Goal: Task Accomplishment & Management: Complete application form

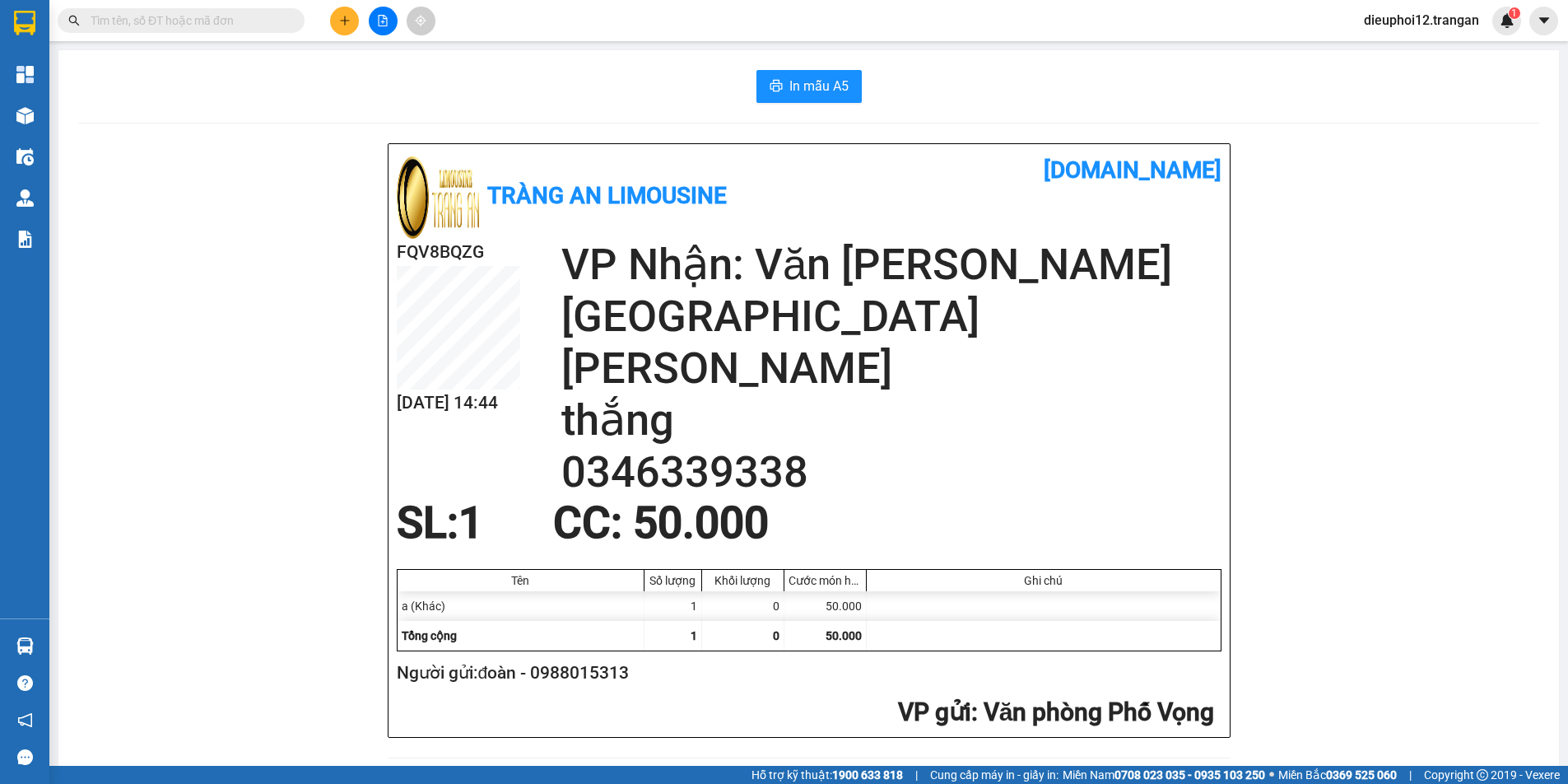
scroll to position [481, 0]
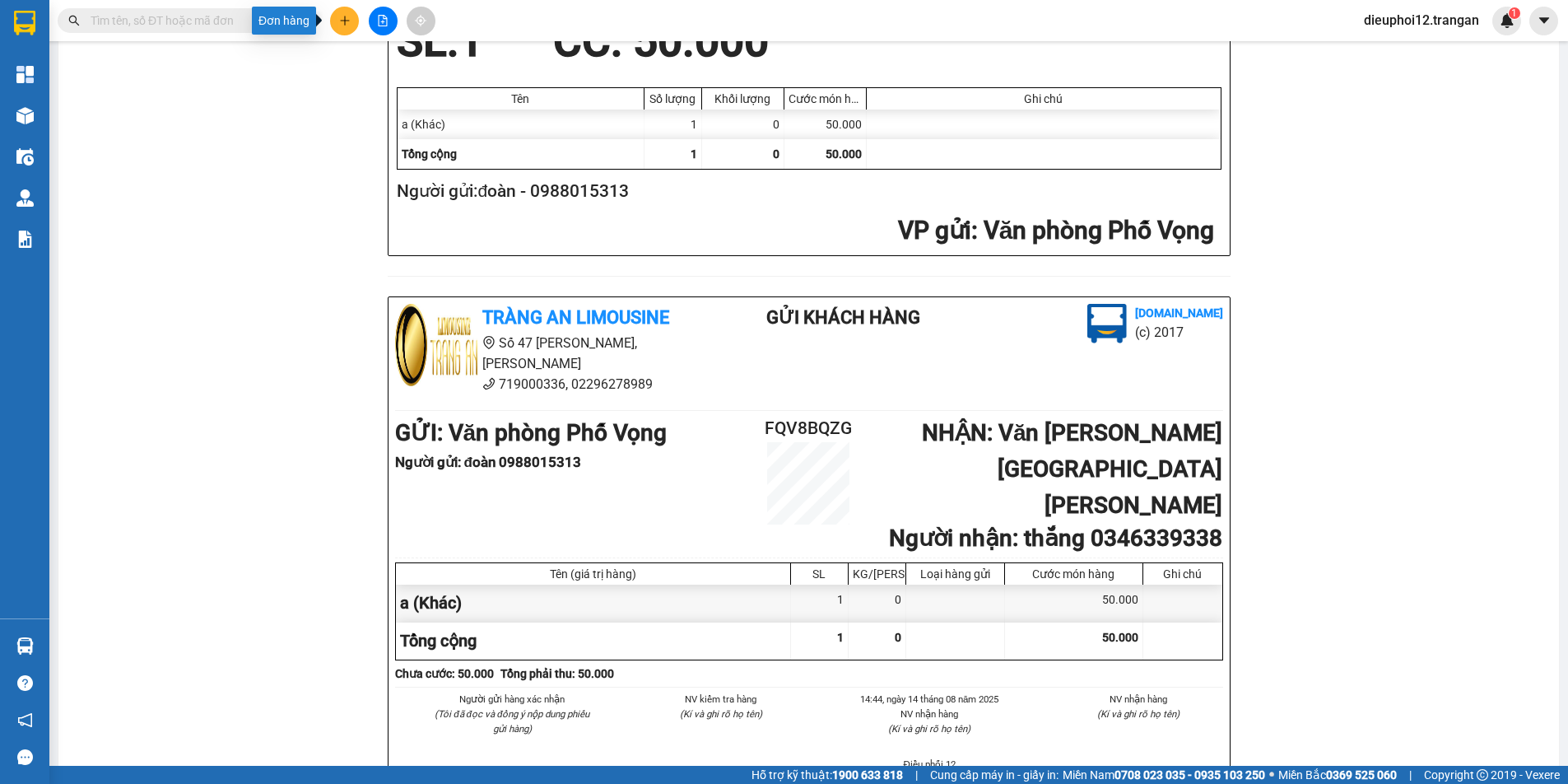
click at [336, 22] on button at bounding box center [344, 21] width 28 height 28
click at [387, 64] on div "Tạo đơn hàng" at bounding box center [409, 62] width 72 height 18
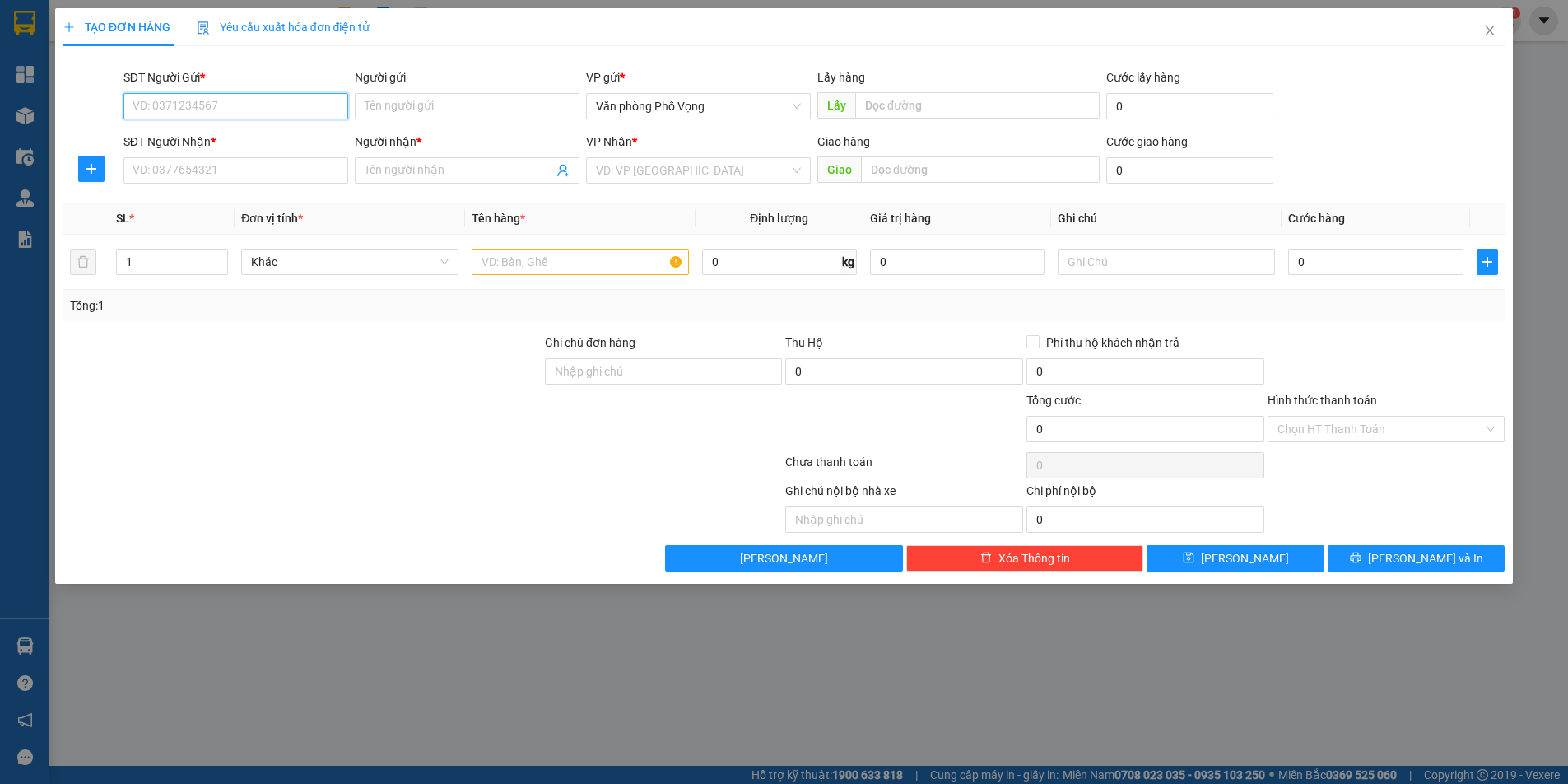
click at [221, 100] on input "SĐT Người Gửi *" at bounding box center [236, 106] width 225 height 27
click at [191, 144] on div "0986429296" at bounding box center [236, 139] width 205 height 18
type input "0986429296"
type input "0971300399"
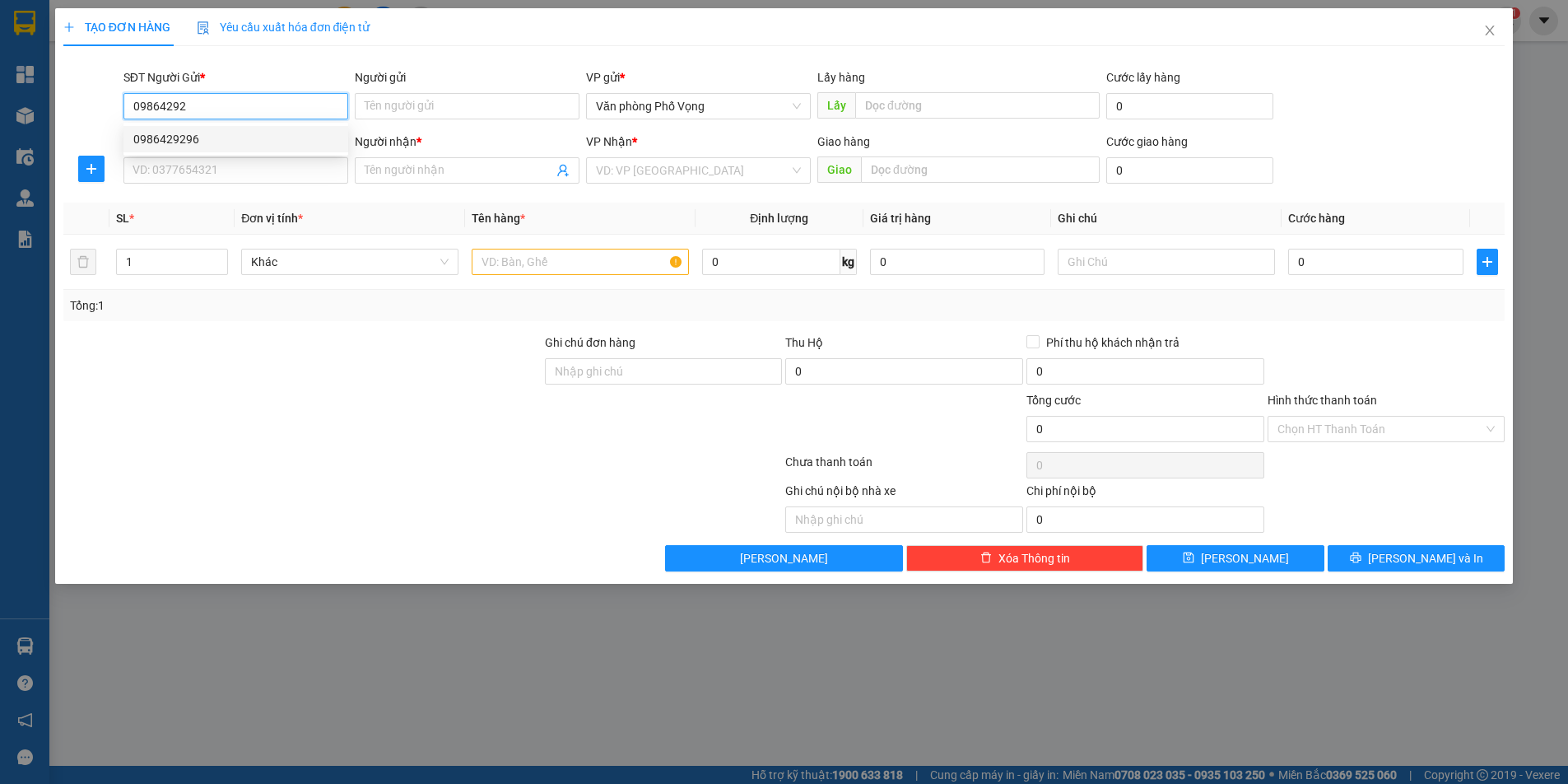
type input "đề"
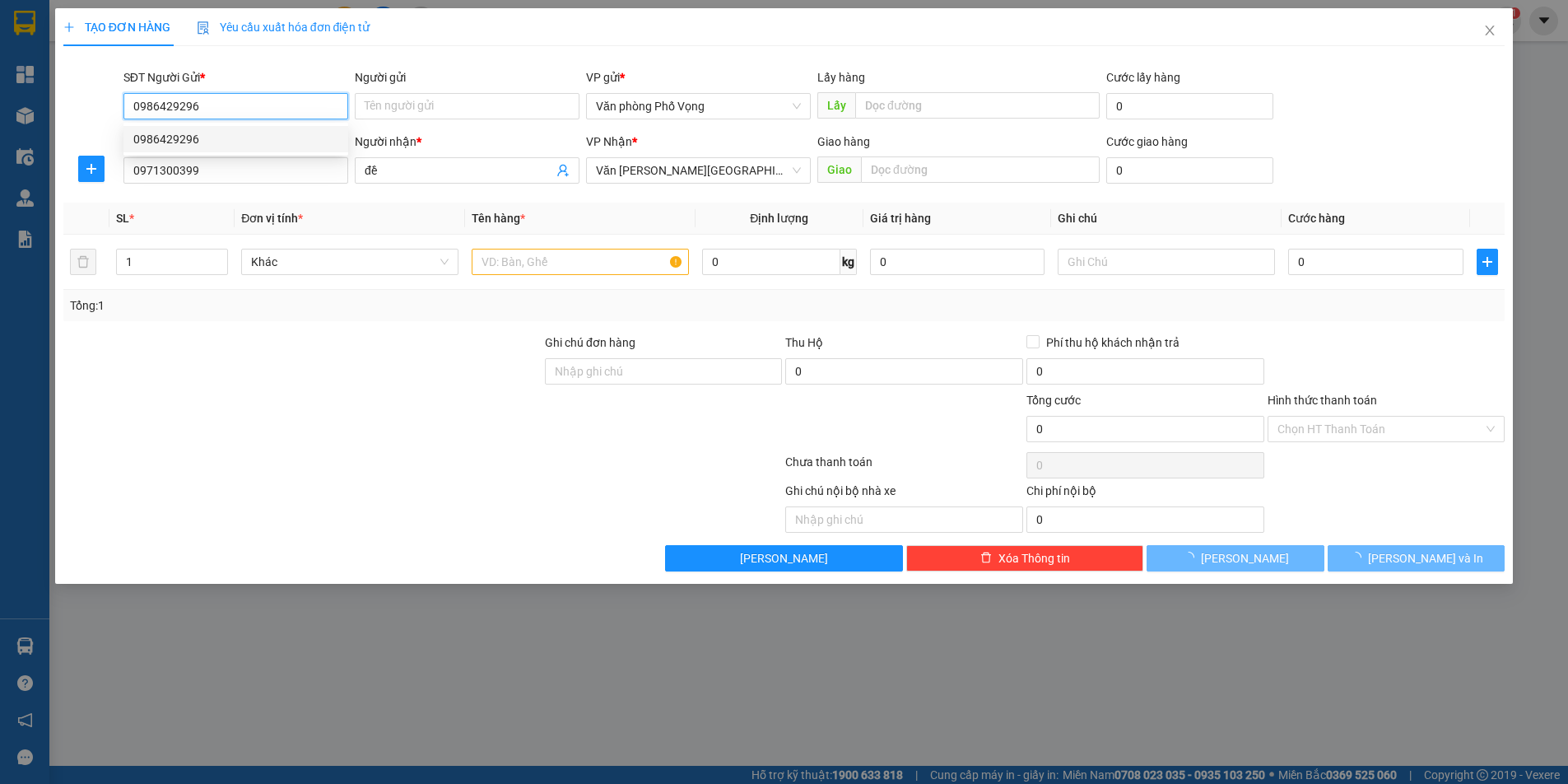
type input "60.000"
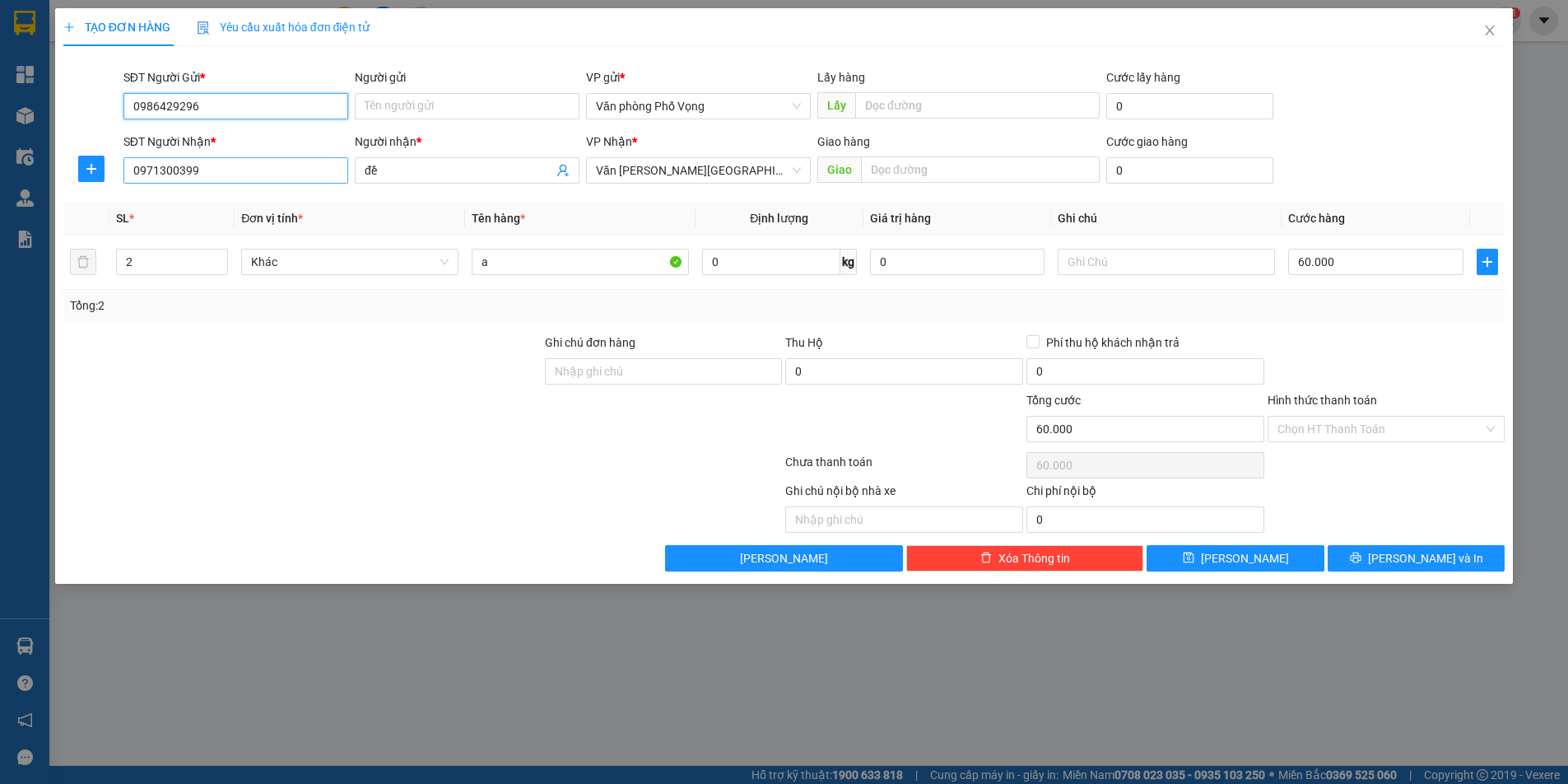
type input "0986429296"
click at [213, 165] on input "0971300399" at bounding box center [236, 170] width 225 height 27
click at [165, 252] on input "2" at bounding box center [172, 261] width 111 height 25
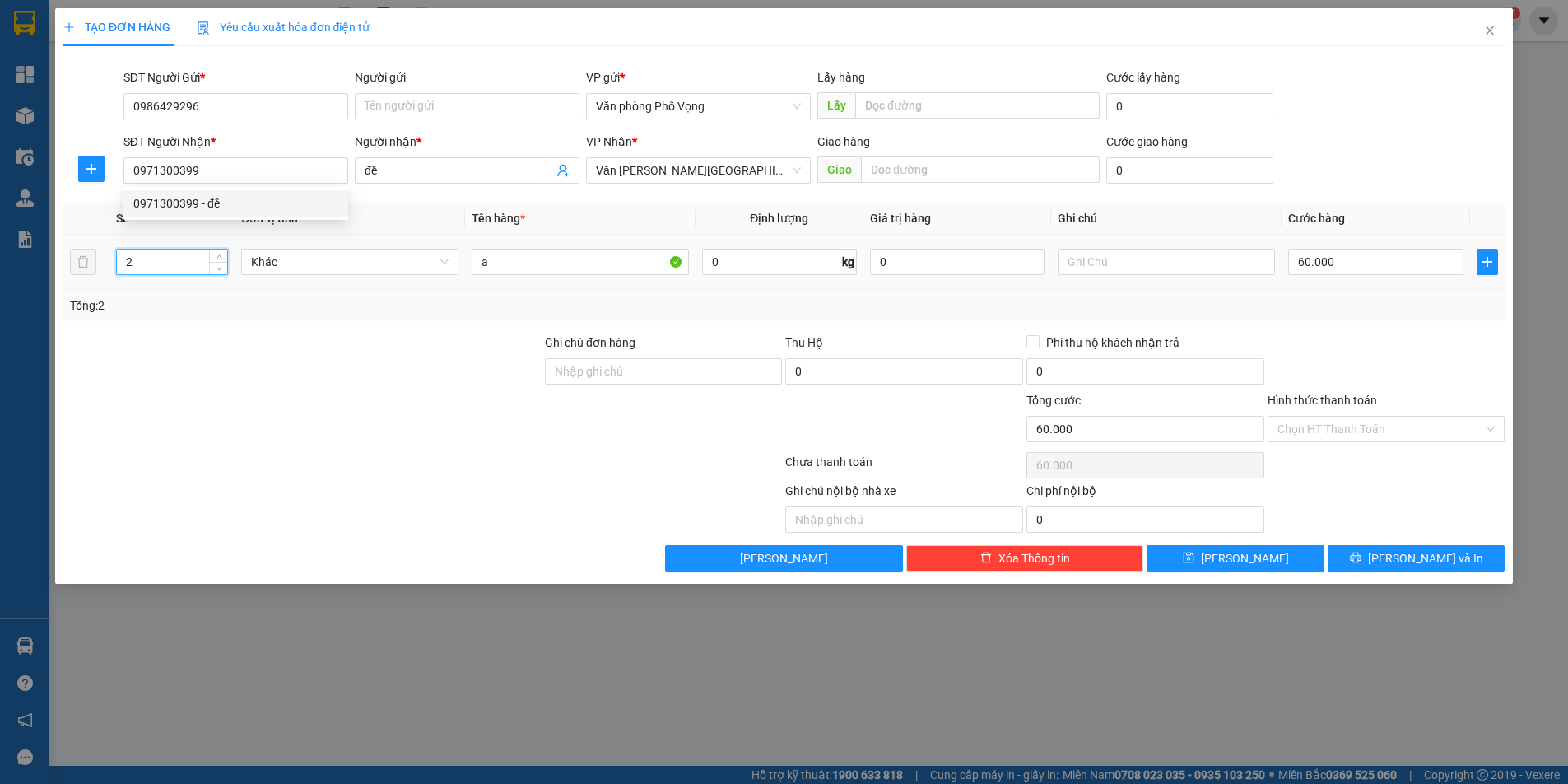
click at [165, 252] on input "2" at bounding box center [172, 261] width 111 height 25
type input "1"
click at [256, 175] on input "0971300399" at bounding box center [236, 170] width 225 height 27
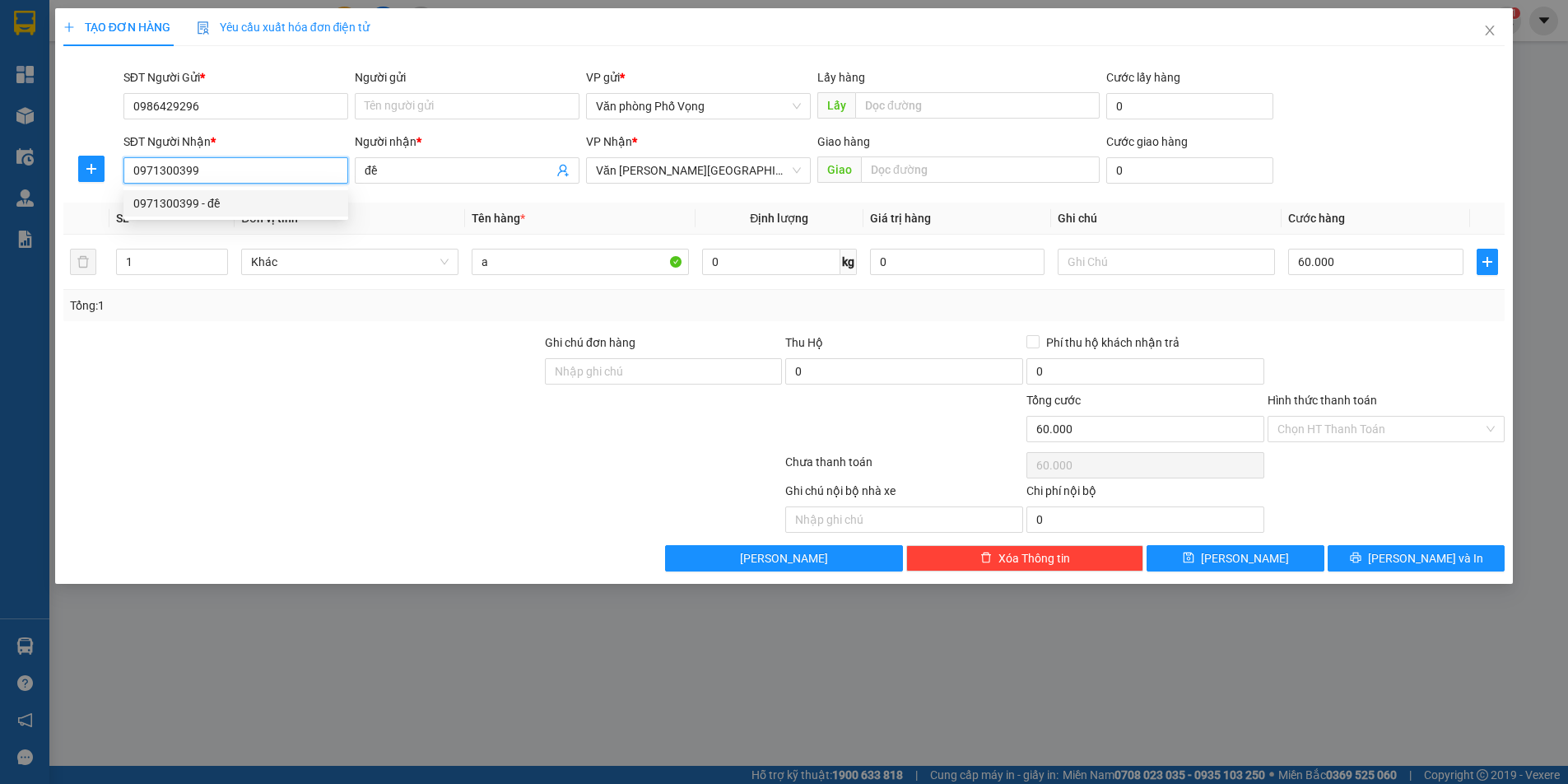
click at [256, 175] on input "0971300399" at bounding box center [236, 170] width 225 height 27
click at [235, 340] on div at bounding box center [302, 362] width 481 height 58
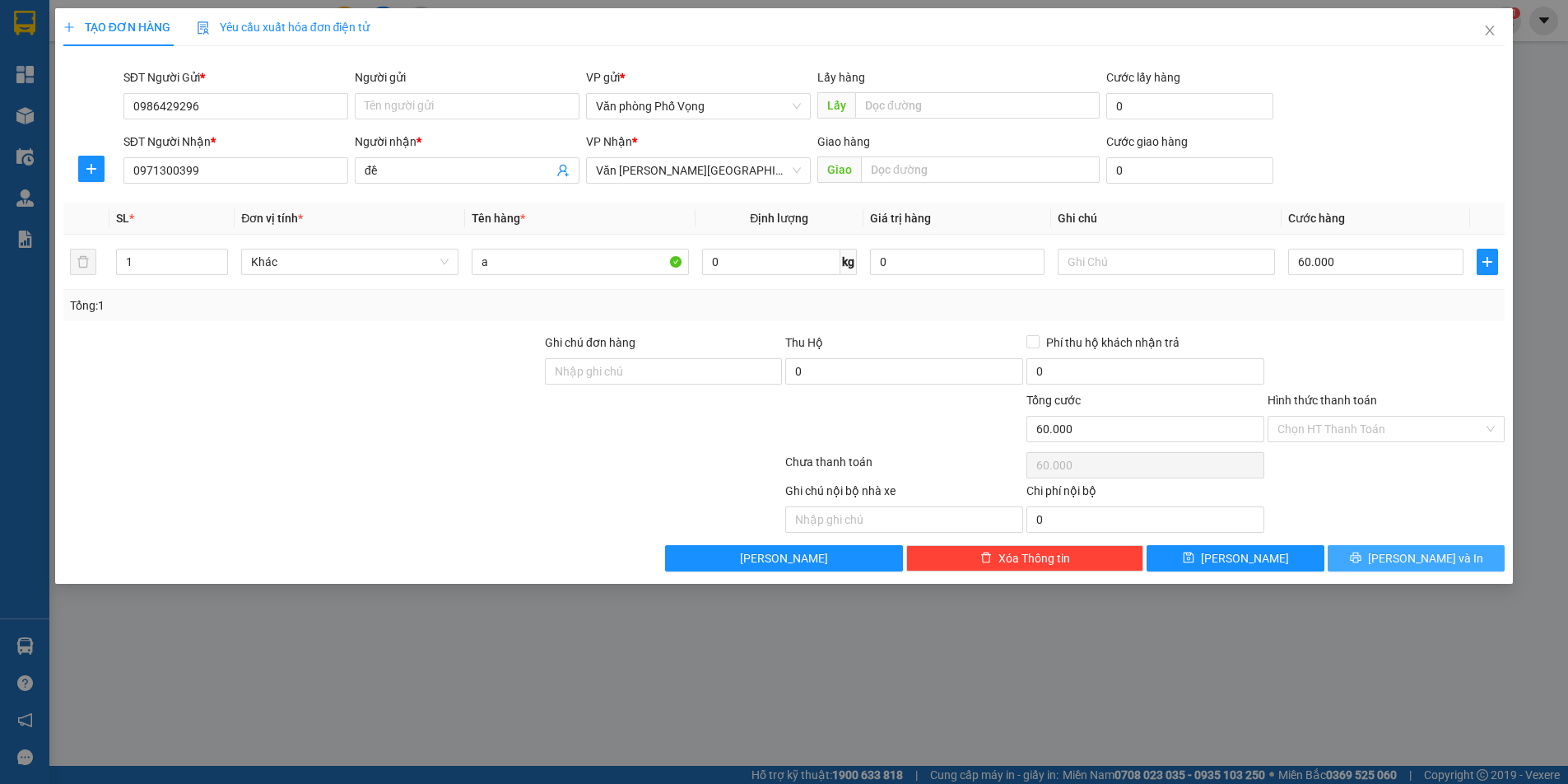
click at [1399, 555] on button "[PERSON_NAME] và In" at bounding box center [1416, 558] width 177 height 27
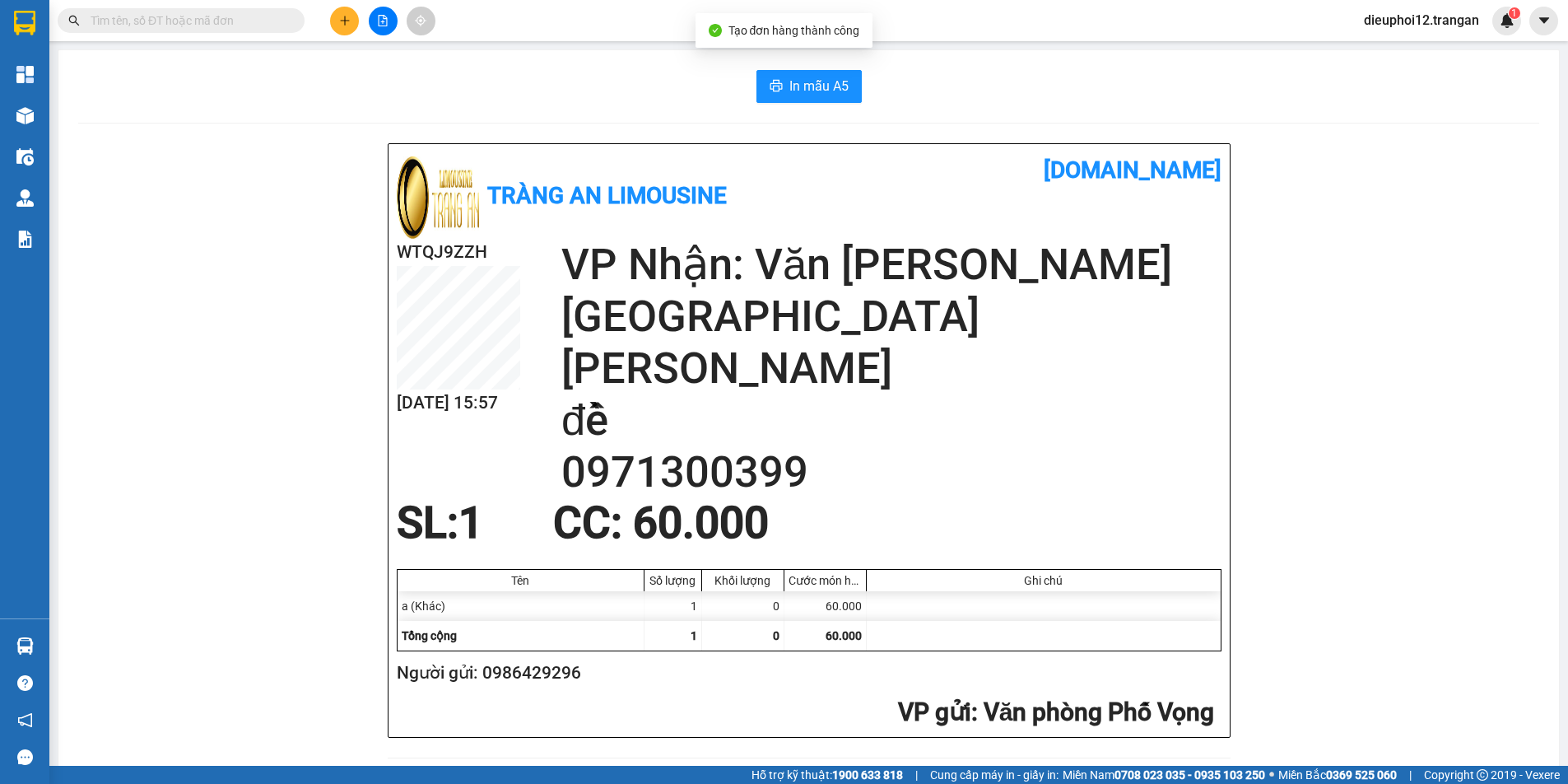
scroll to position [481, 0]
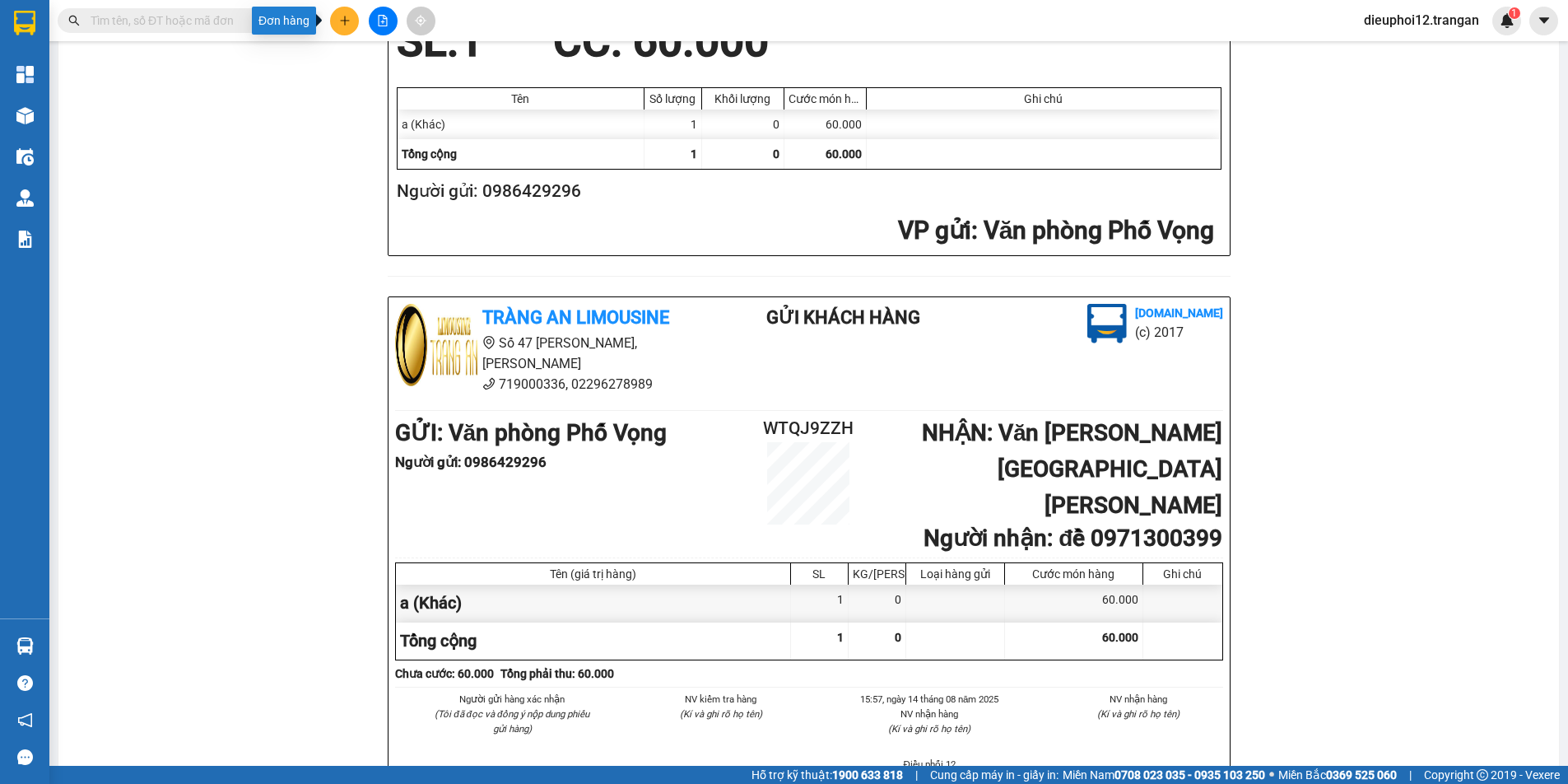
click at [351, 22] on button at bounding box center [344, 21] width 28 height 28
click at [390, 62] on div "Tạo đơn hàng" at bounding box center [409, 62] width 72 height 18
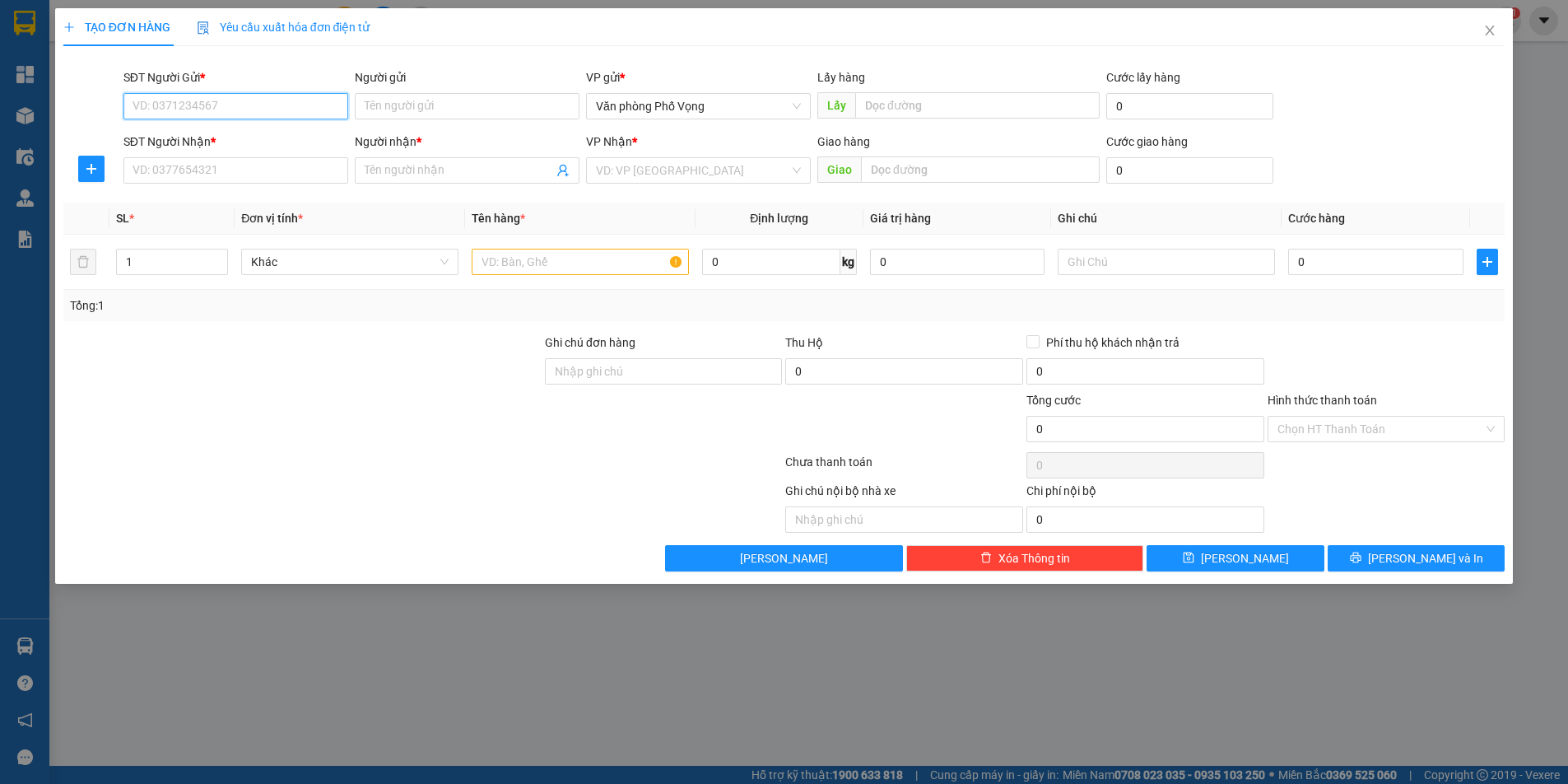
click at [231, 101] on input "SĐT Người Gửi *" at bounding box center [236, 106] width 225 height 27
click at [189, 168] on input "SĐT Người Nhận *" at bounding box center [236, 170] width 225 height 27
click at [232, 106] on input "0973471113" at bounding box center [236, 106] width 225 height 27
type input "0961900229"
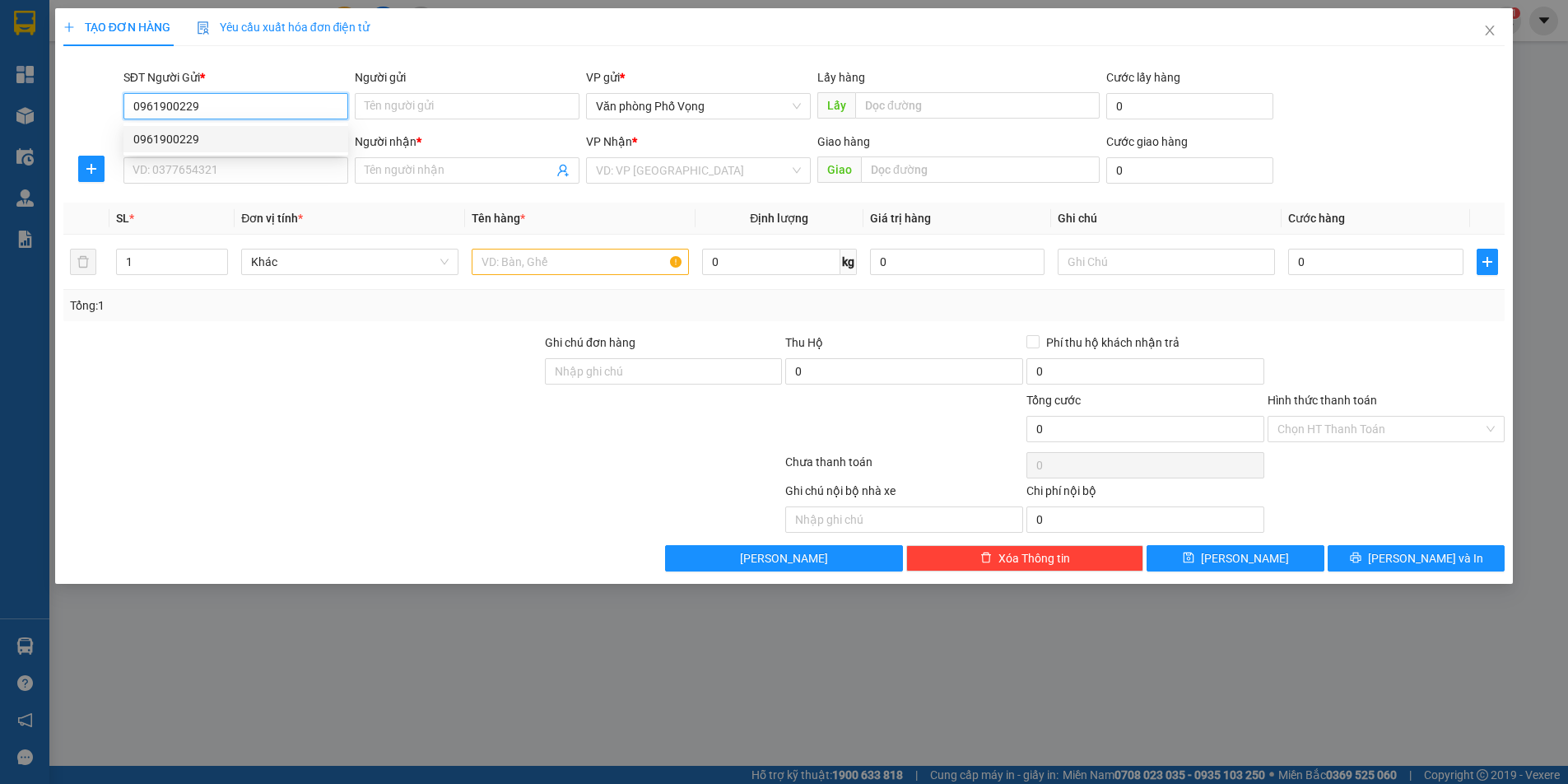
click at [206, 138] on div "0961900229" at bounding box center [236, 139] width 205 height 18
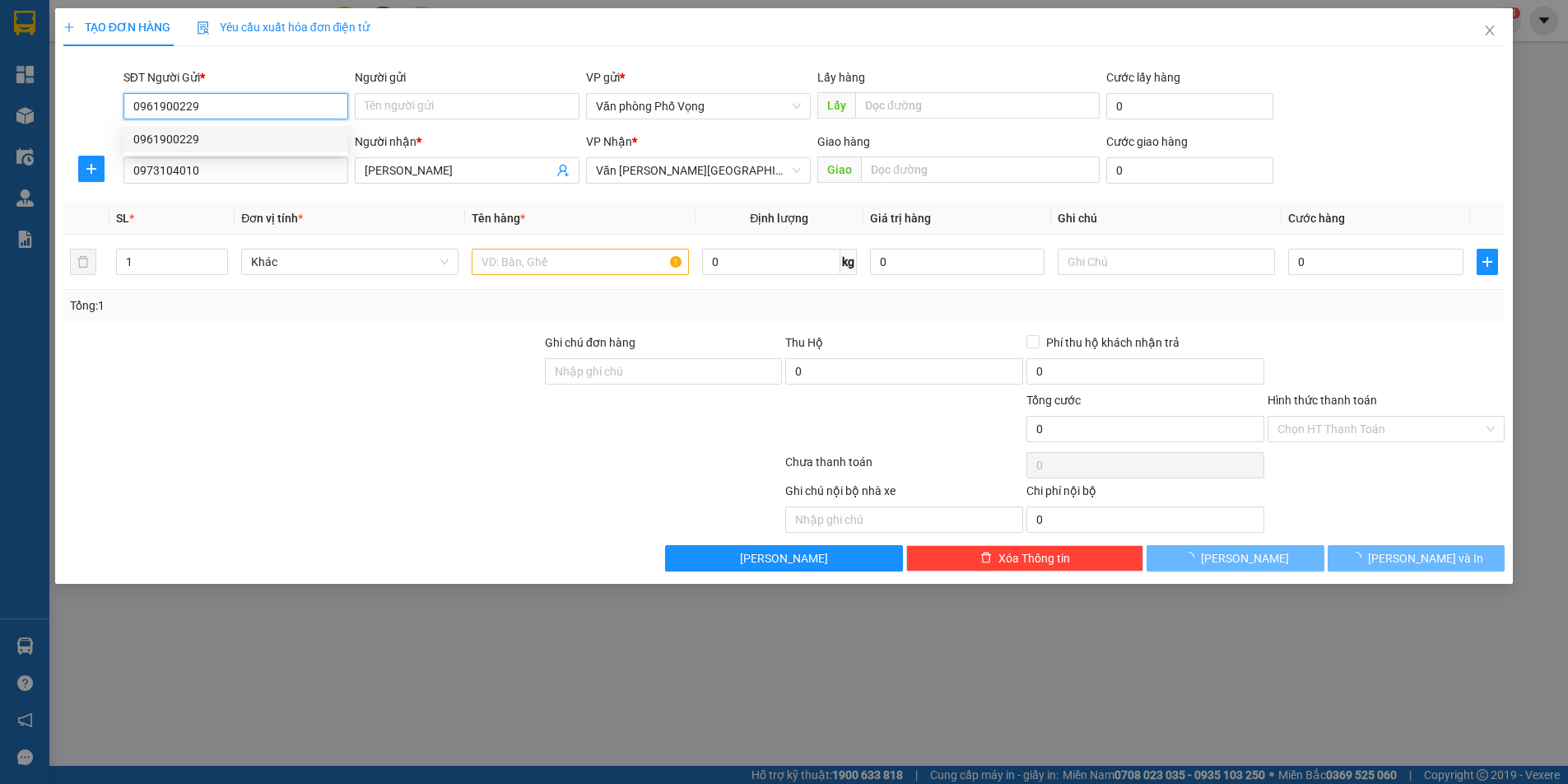
type input "0973104010"
type input "[PERSON_NAME]"
type input "40.000"
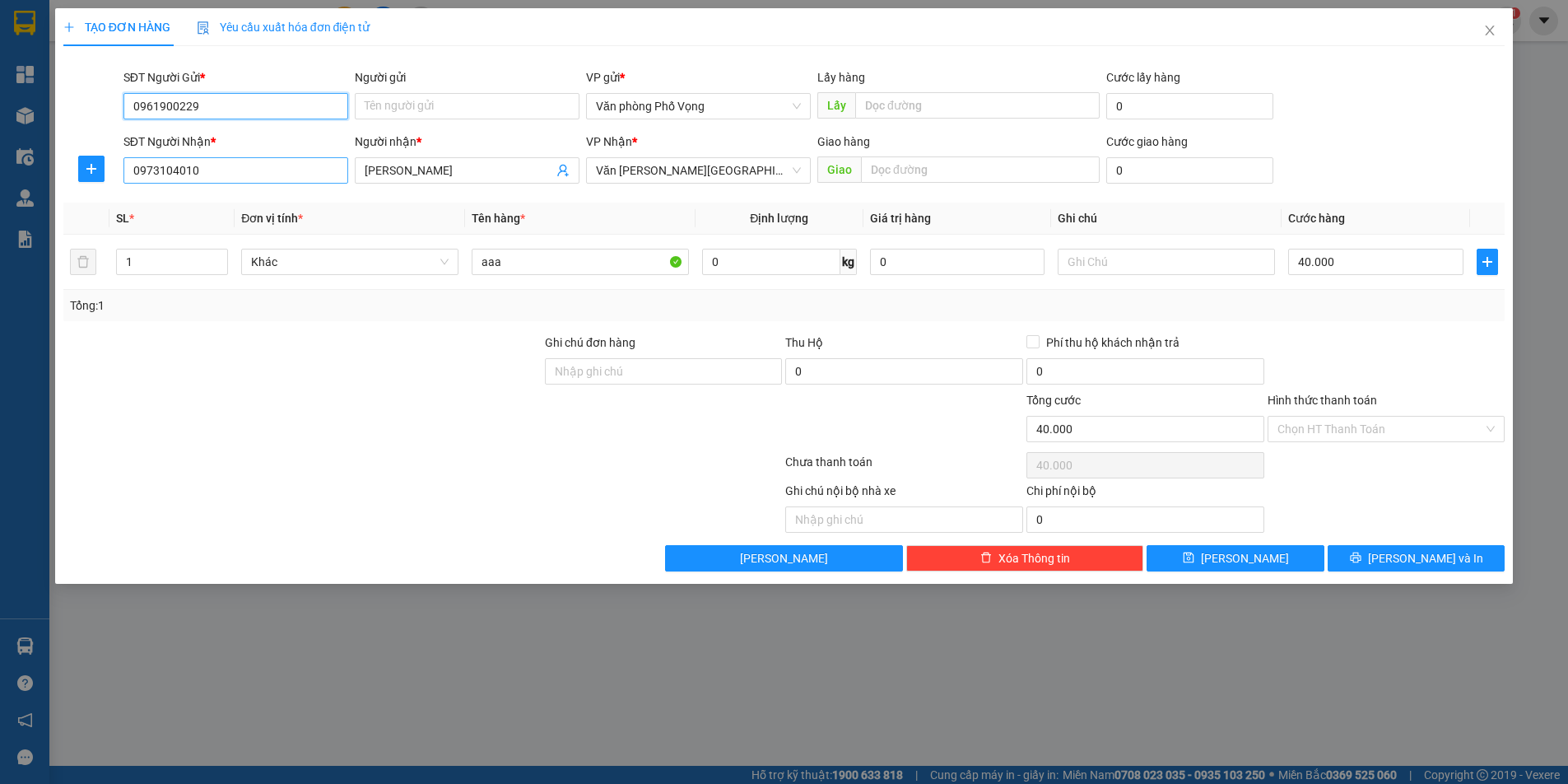
type input "0961900229"
click at [222, 172] on input "0973104010" at bounding box center [236, 170] width 225 height 27
click at [222, 171] on input "0973104010" at bounding box center [236, 170] width 225 height 27
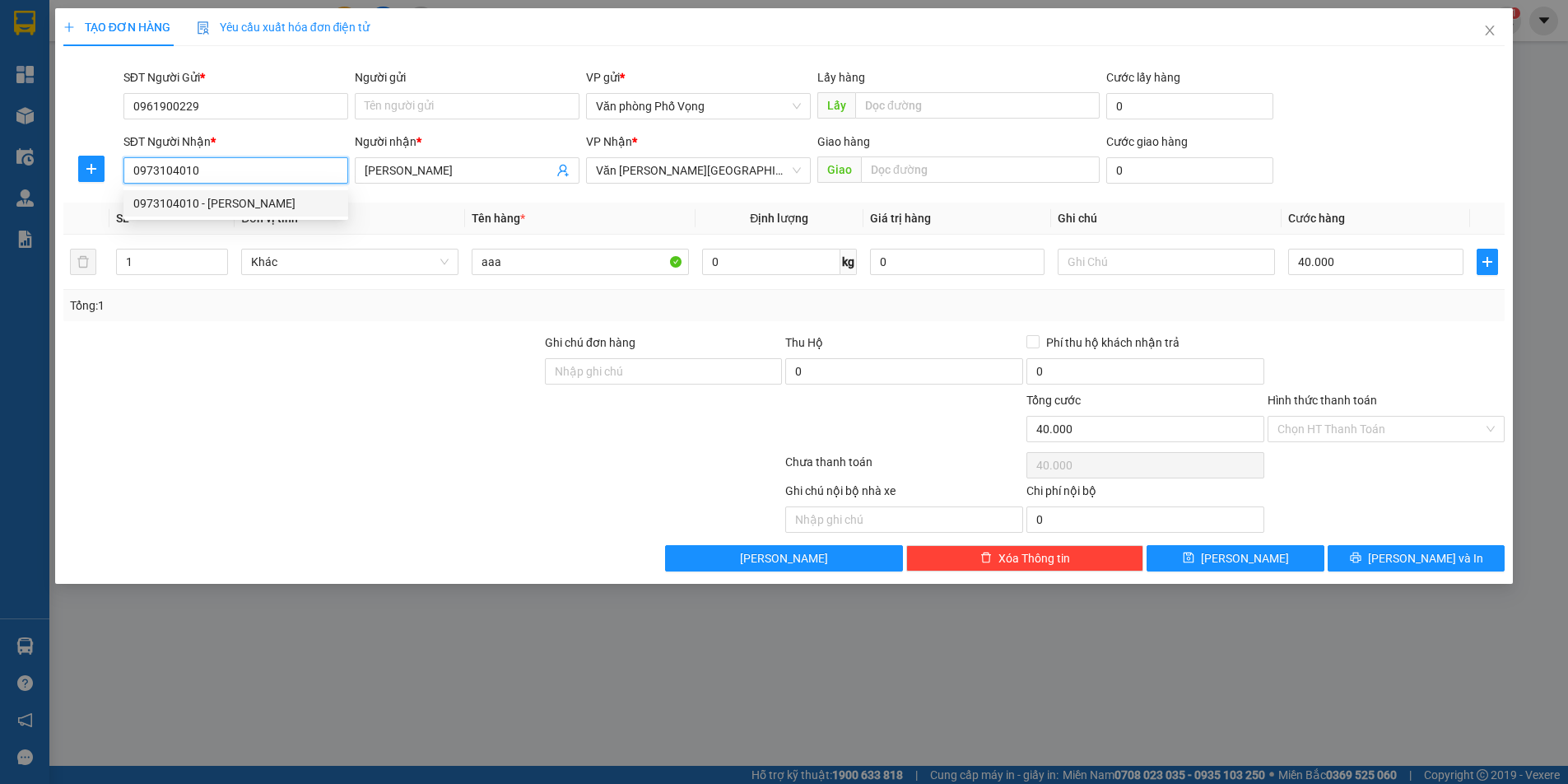
click at [264, 158] on input "0973104010" at bounding box center [236, 170] width 225 height 27
click at [262, 160] on input "0973104010" at bounding box center [236, 170] width 225 height 27
click at [1361, 552] on icon "printer" at bounding box center [1356, 558] width 12 height 12
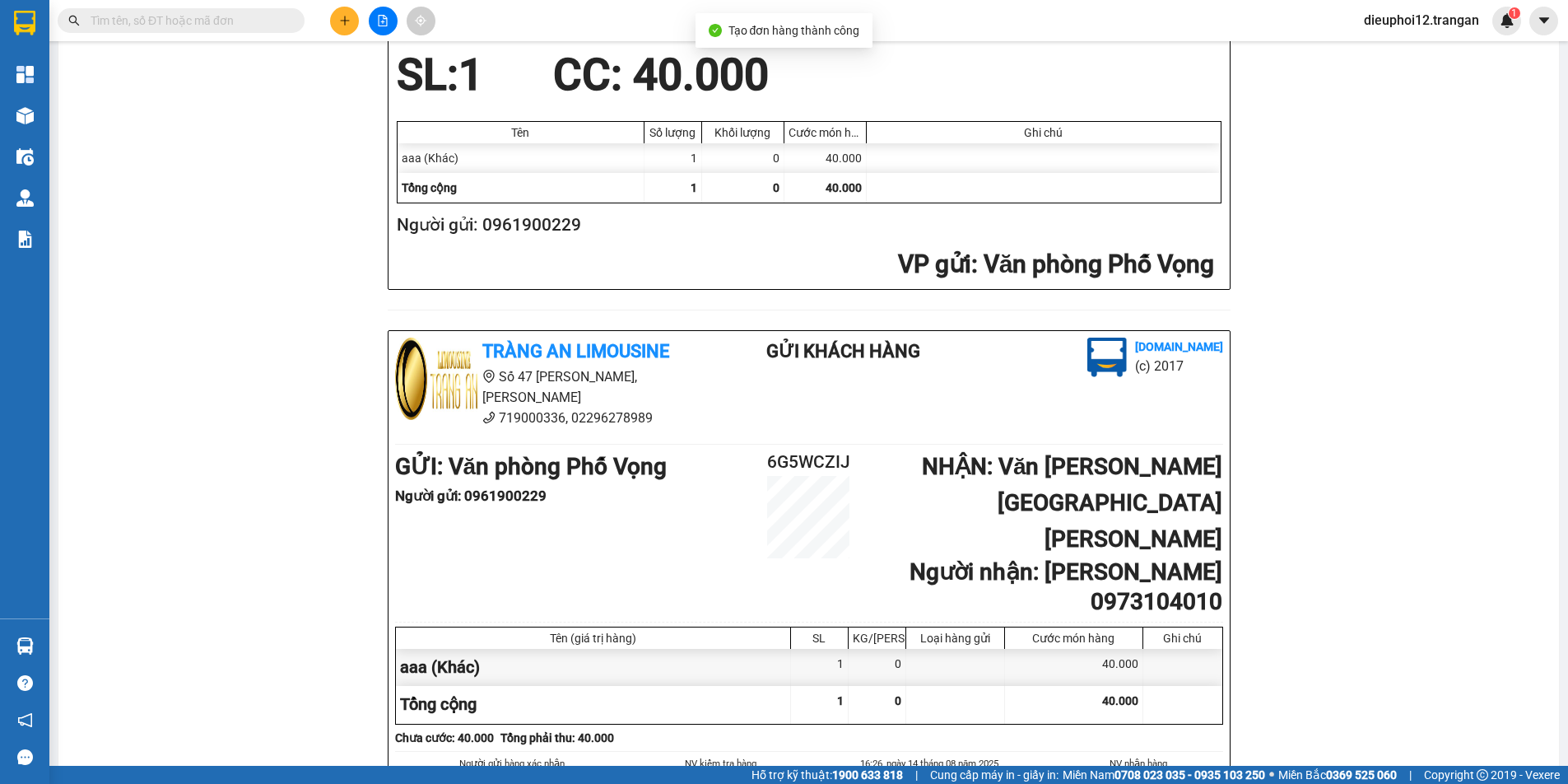
scroll to position [481, 0]
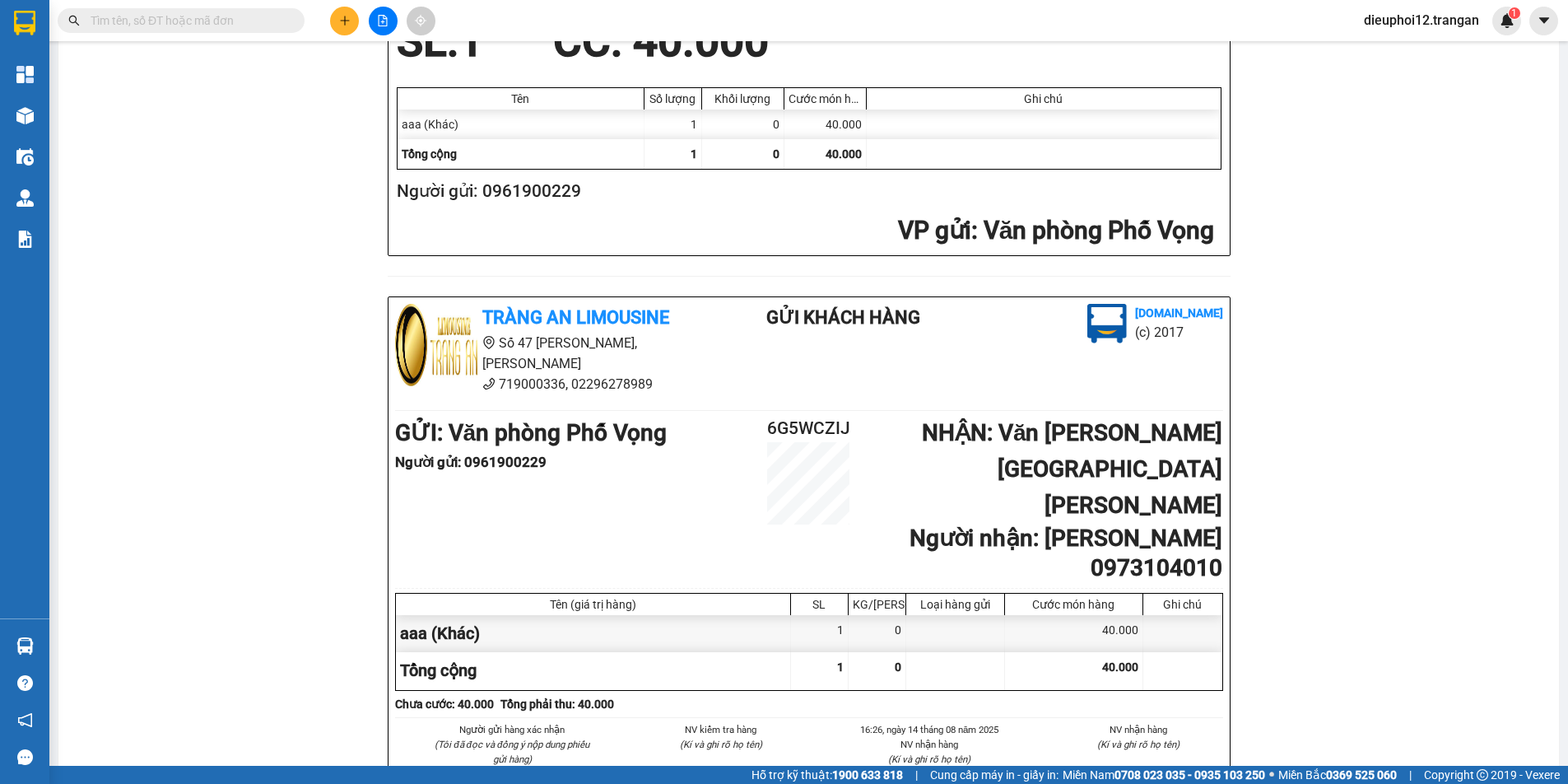
click at [335, 21] on button at bounding box center [344, 21] width 28 height 28
click at [354, 21] on button at bounding box center [344, 21] width 28 height 28
click at [389, 65] on div "Tạo đơn hàng" at bounding box center [409, 62] width 72 height 18
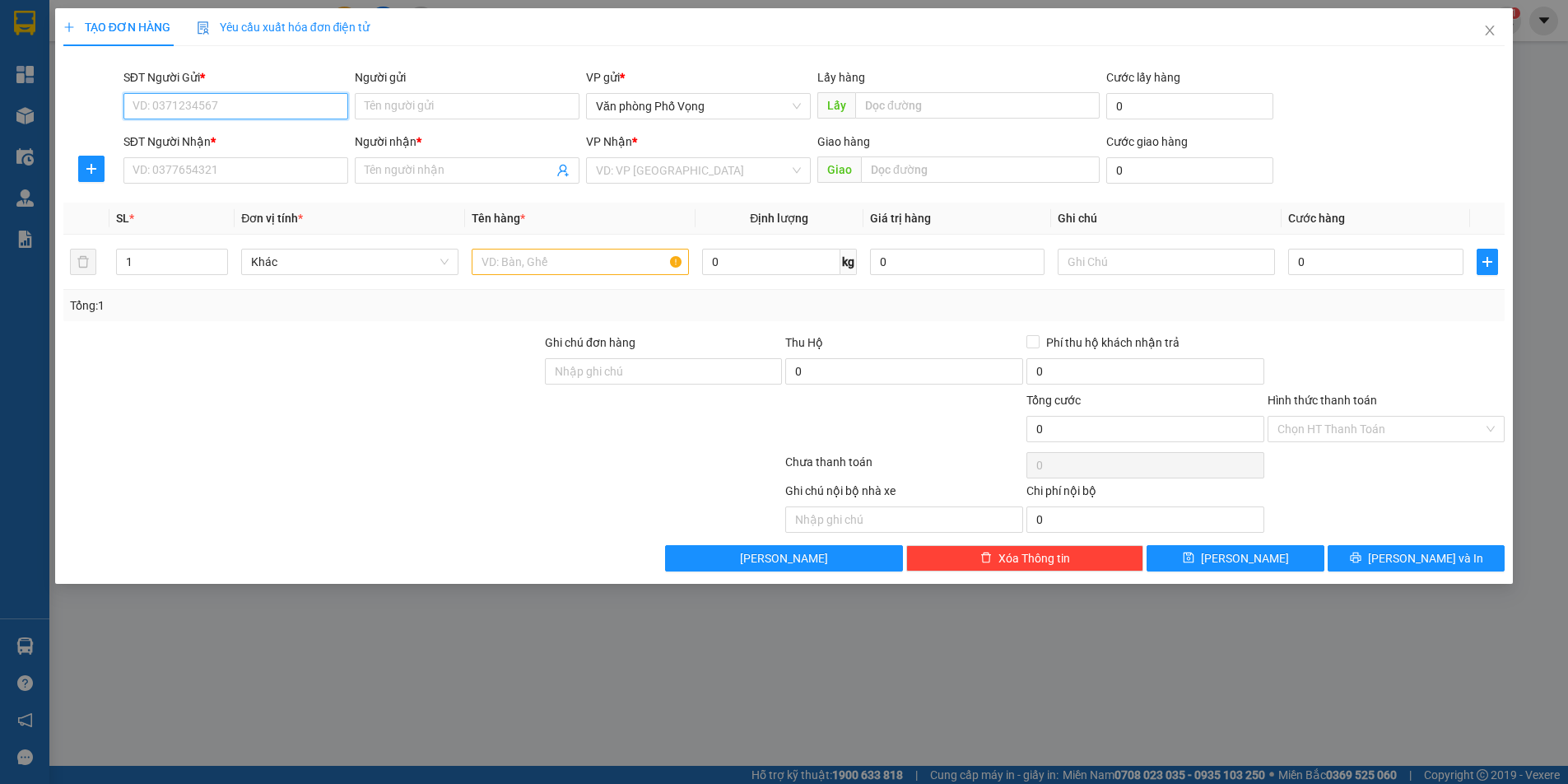
click at [229, 114] on input "SĐT Người Gửi *" at bounding box center [236, 106] width 225 height 27
type input "0944002222"
click at [217, 136] on div "0944002222" at bounding box center [236, 139] width 205 height 18
type input "0914336699"
type input "a"
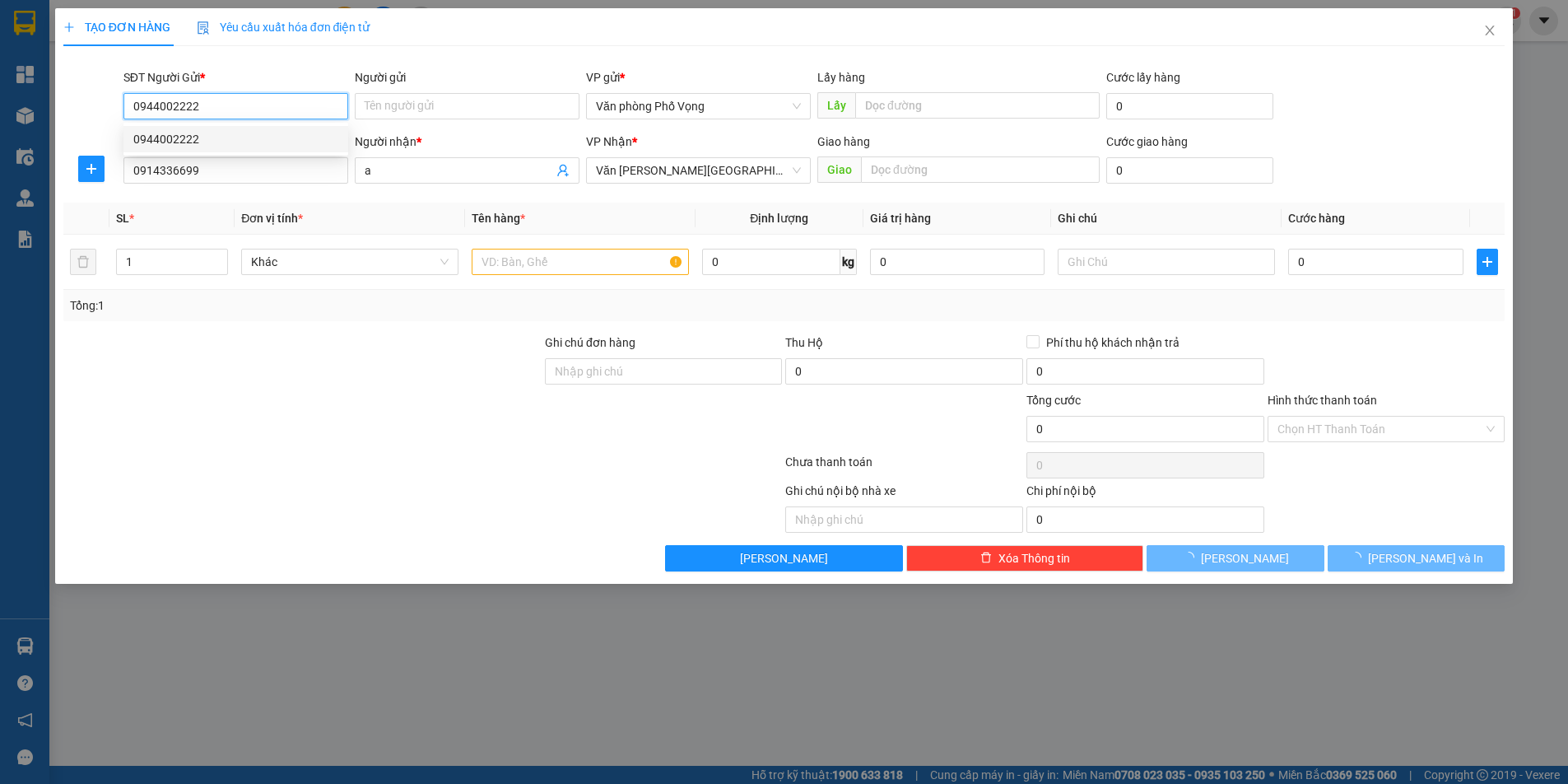
click at [217, 136] on div "0944002222" at bounding box center [236, 139] width 205 height 18
type input "50.000"
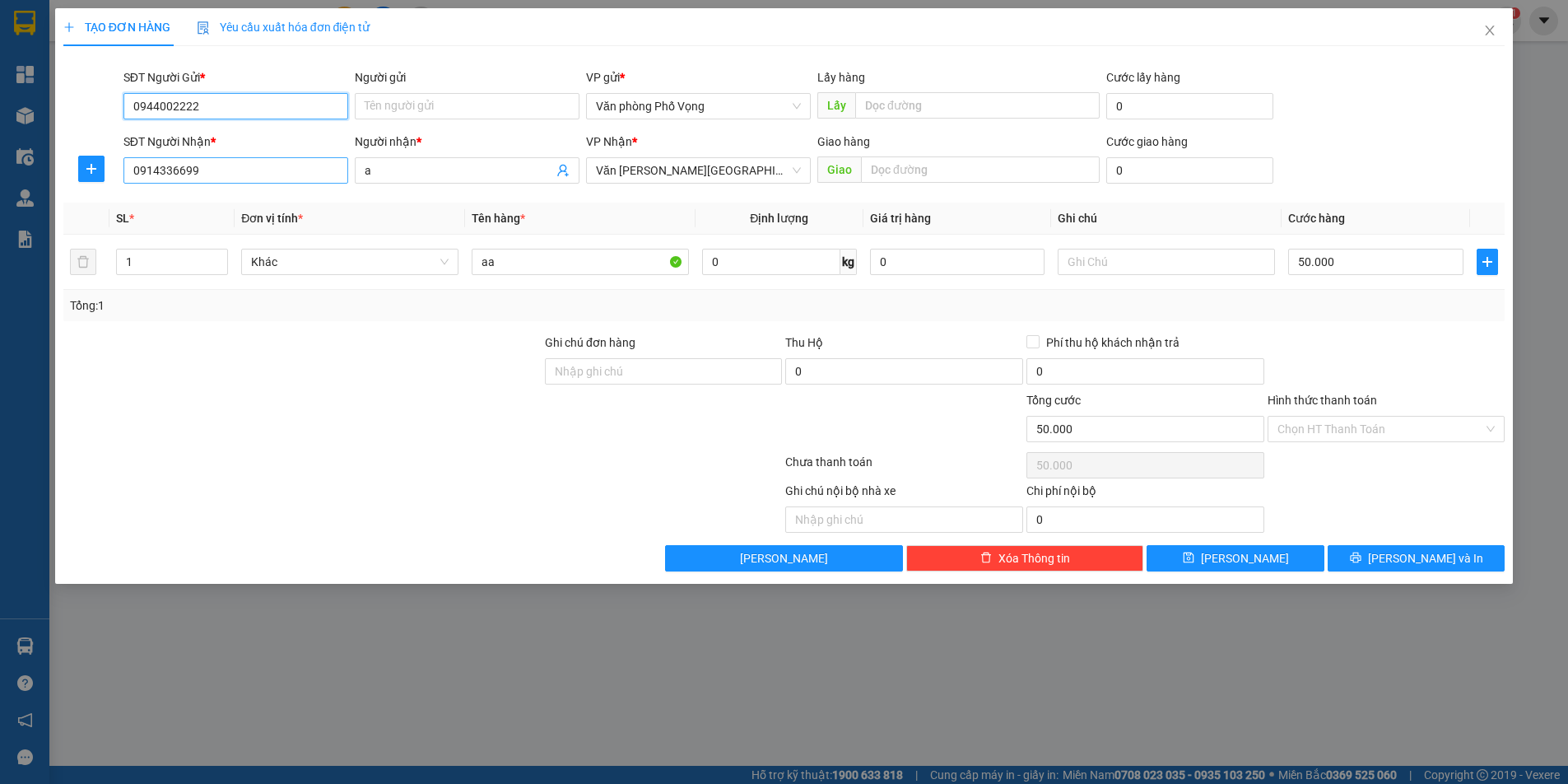
type input "0944002222"
click at [226, 162] on input "0914336699" at bounding box center [236, 170] width 225 height 27
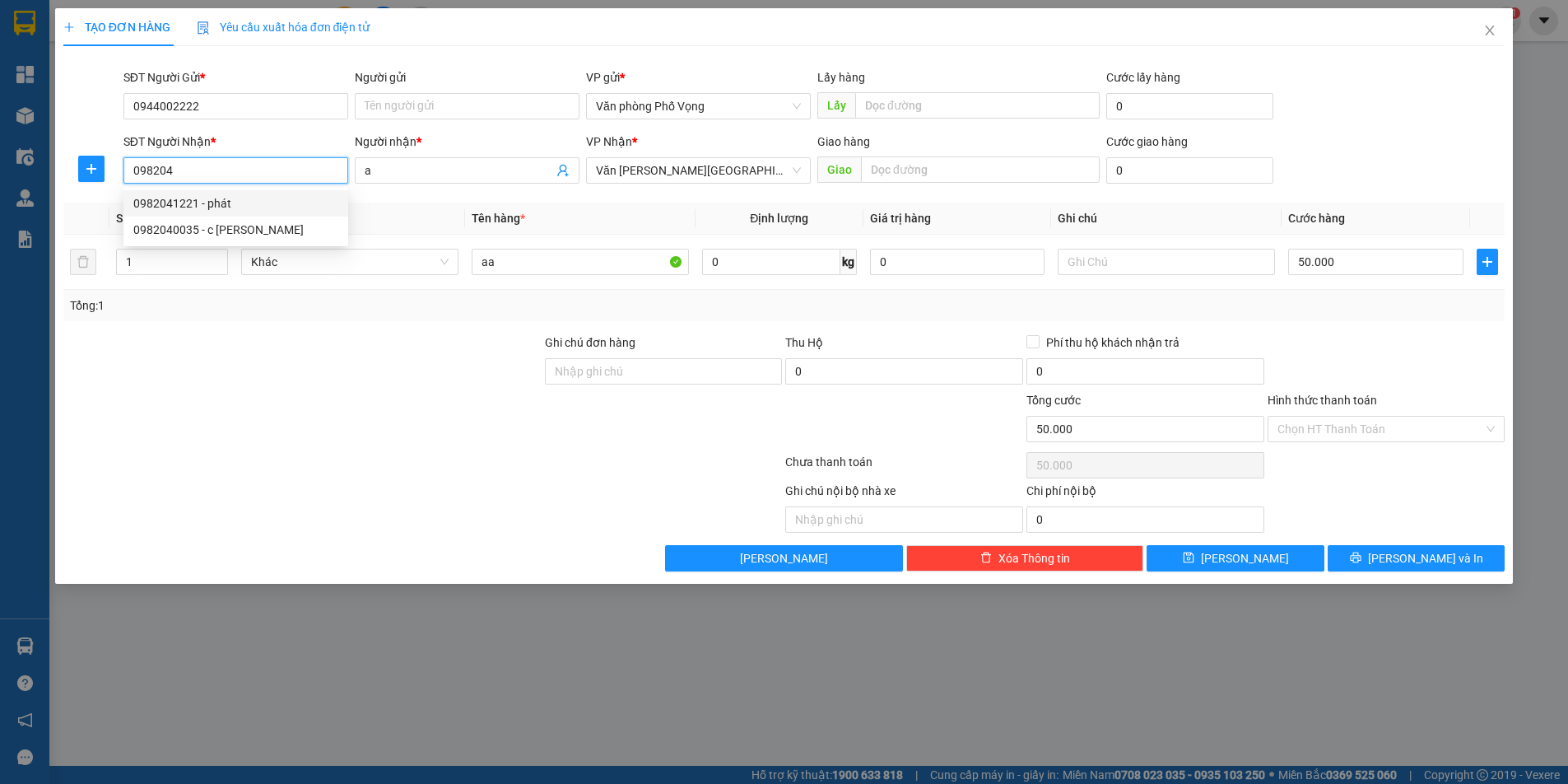
click at [170, 199] on div "0982041221 - phát" at bounding box center [236, 203] width 205 height 18
type input "0982041221"
type input "phát"
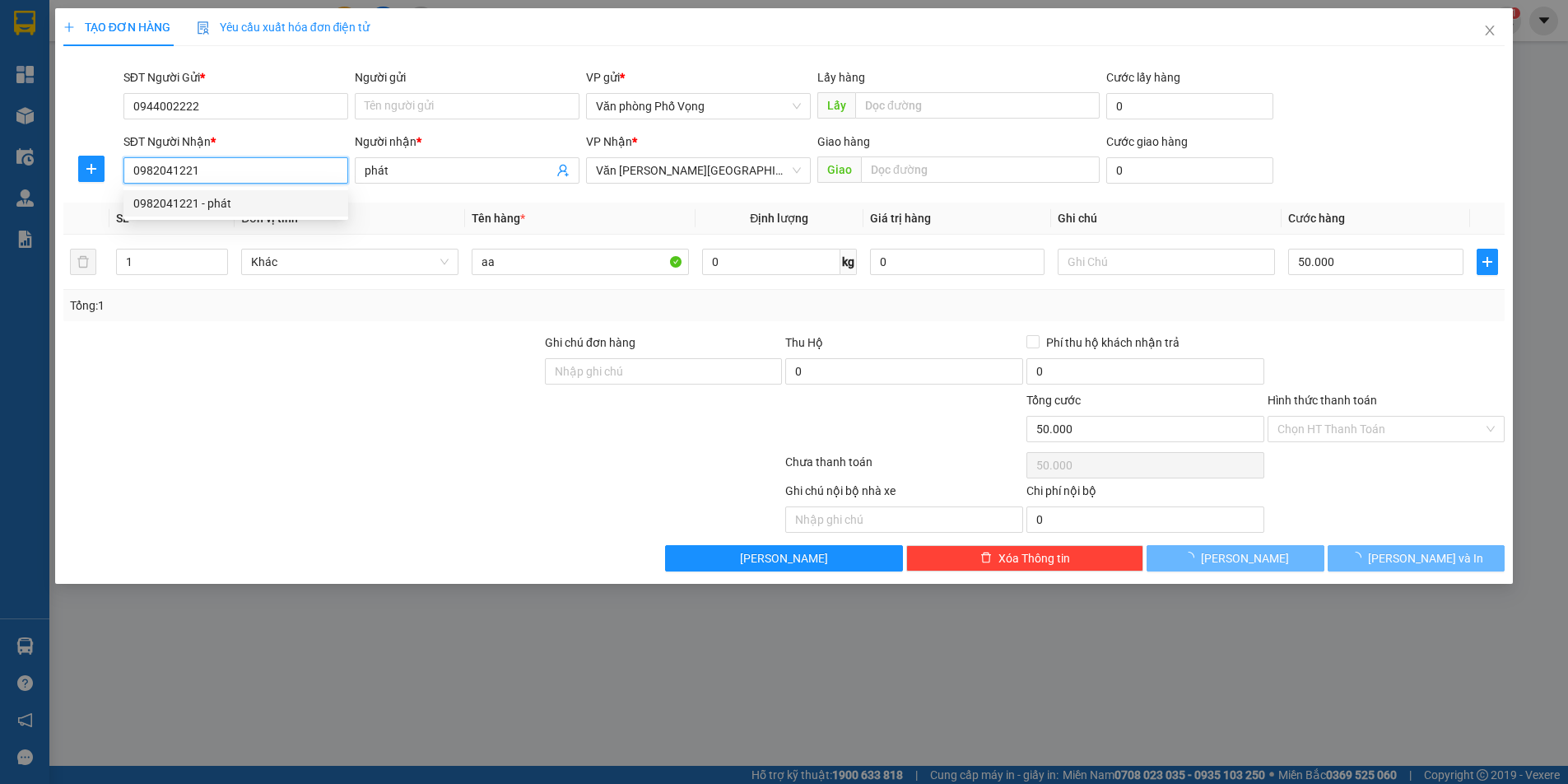
type input "30.000"
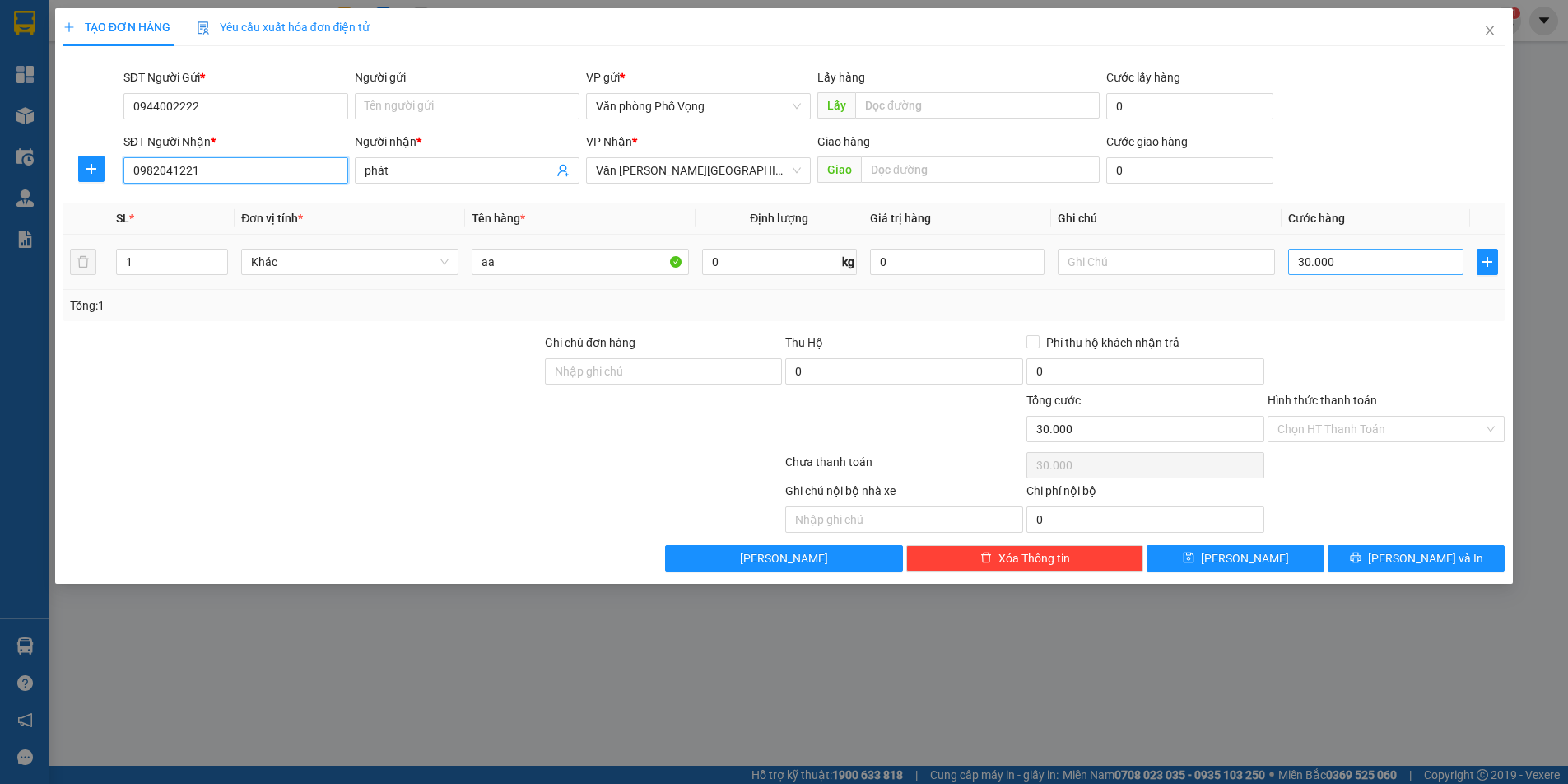
type input "0982041221"
click at [1345, 267] on input "30.000" at bounding box center [1376, 261] width 176 height 27
type input "5"
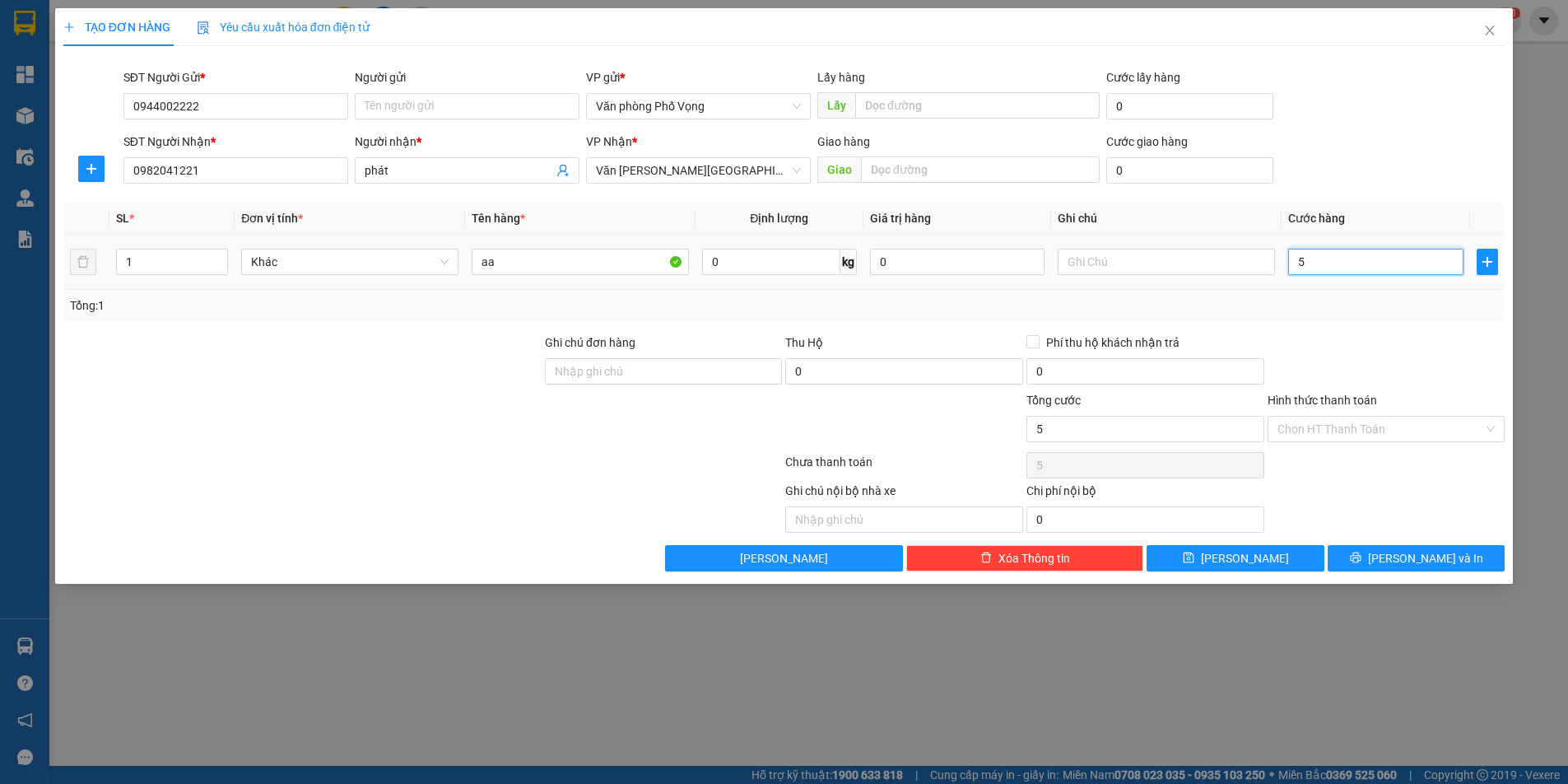
type input "50"
type input "500"
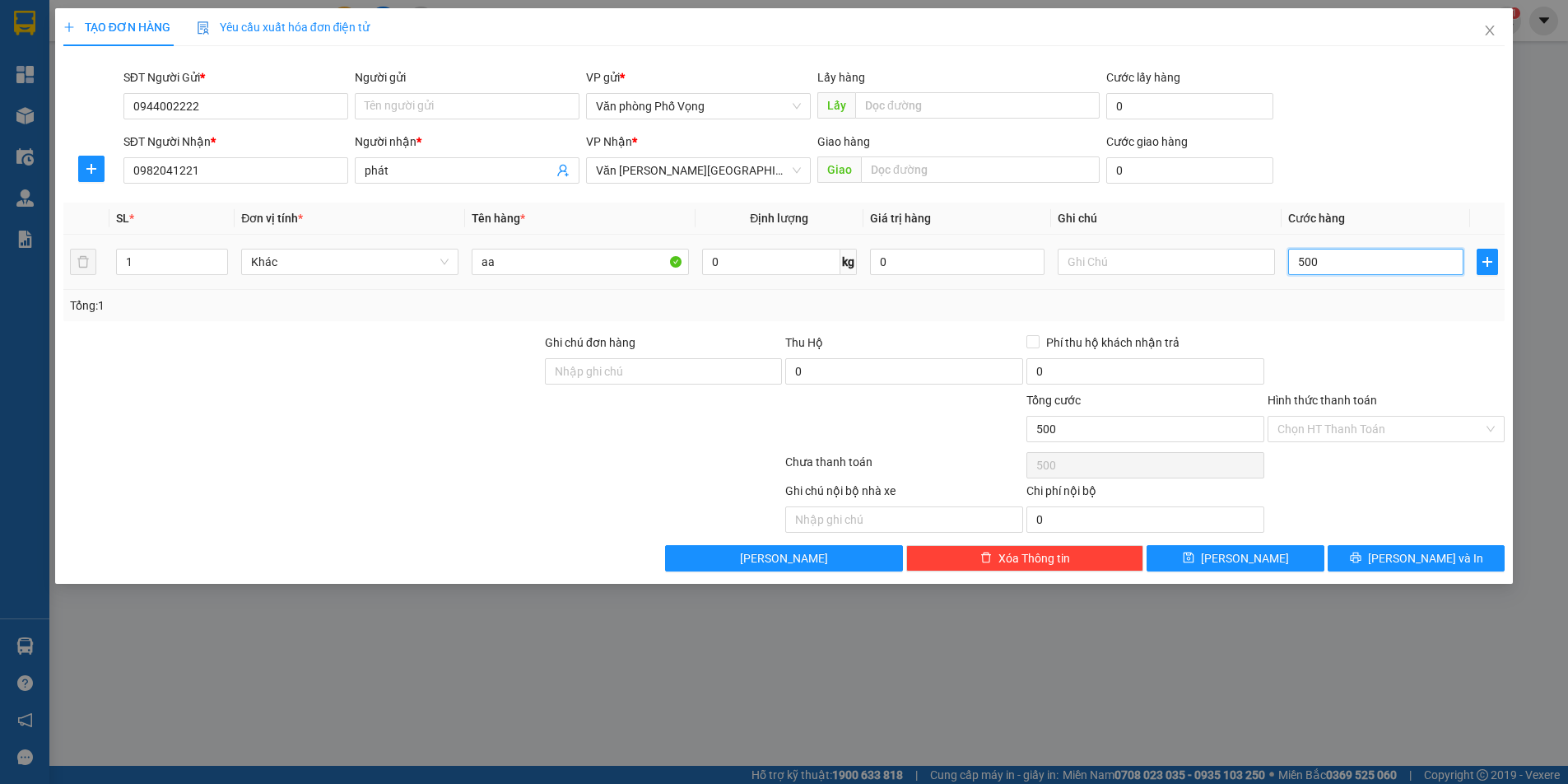
type input "5.000"
type input "50.000"
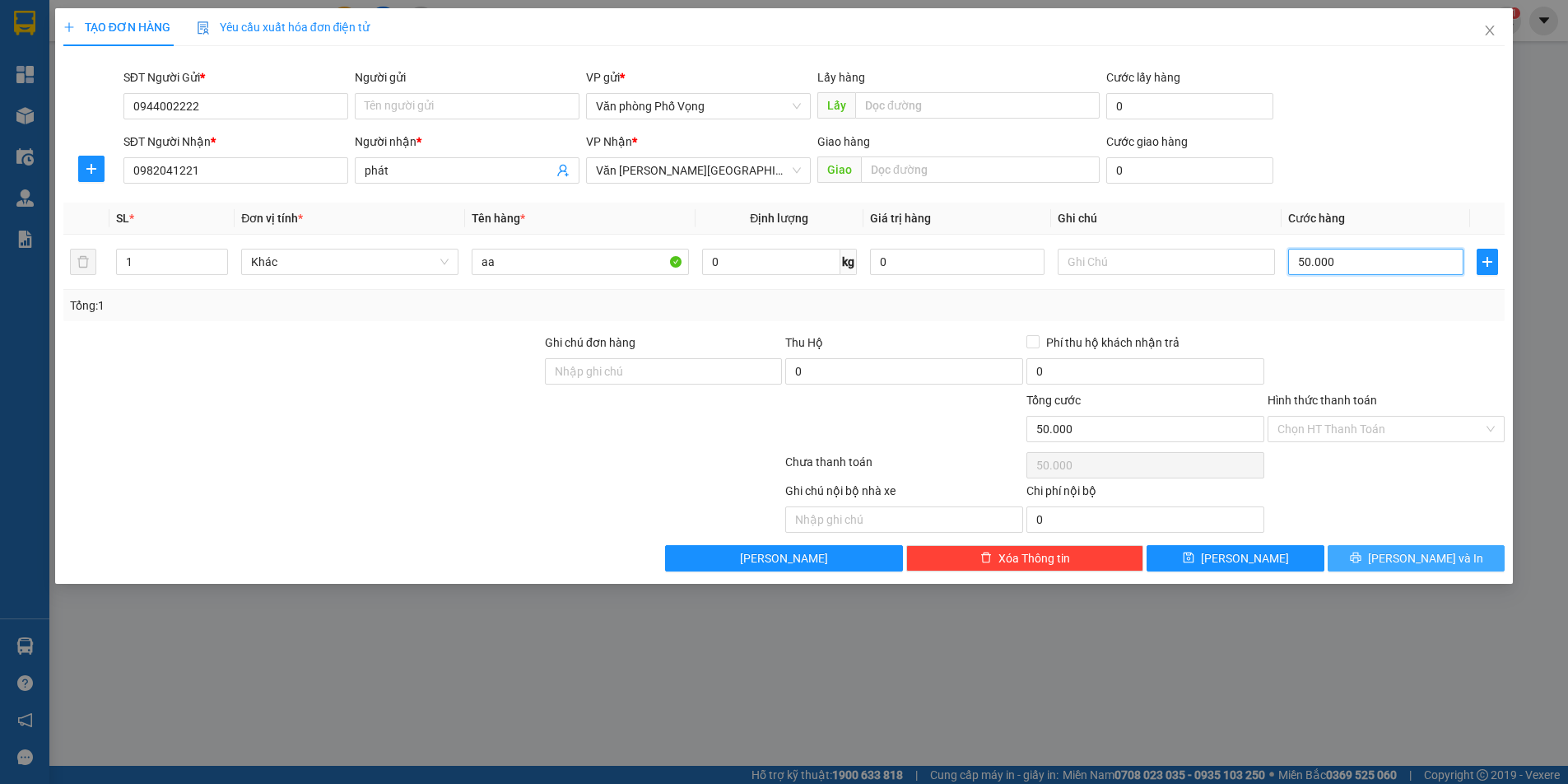
type input "50.000"
click at [1408, 557] on span "[PERSON_NAME] và In" at bounding box center [1425, 558] width 115 height 18
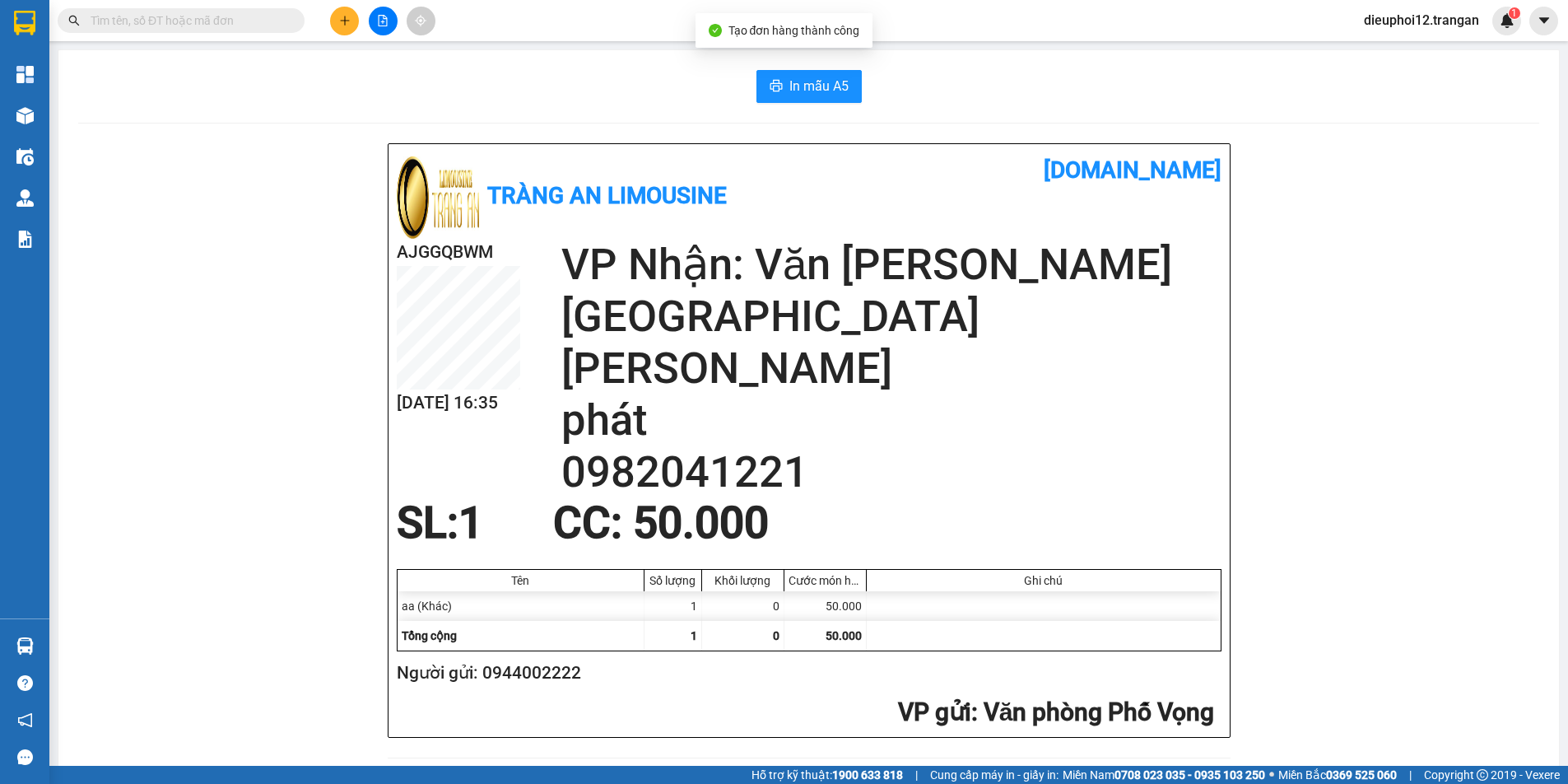
scroll to position [481, 0]
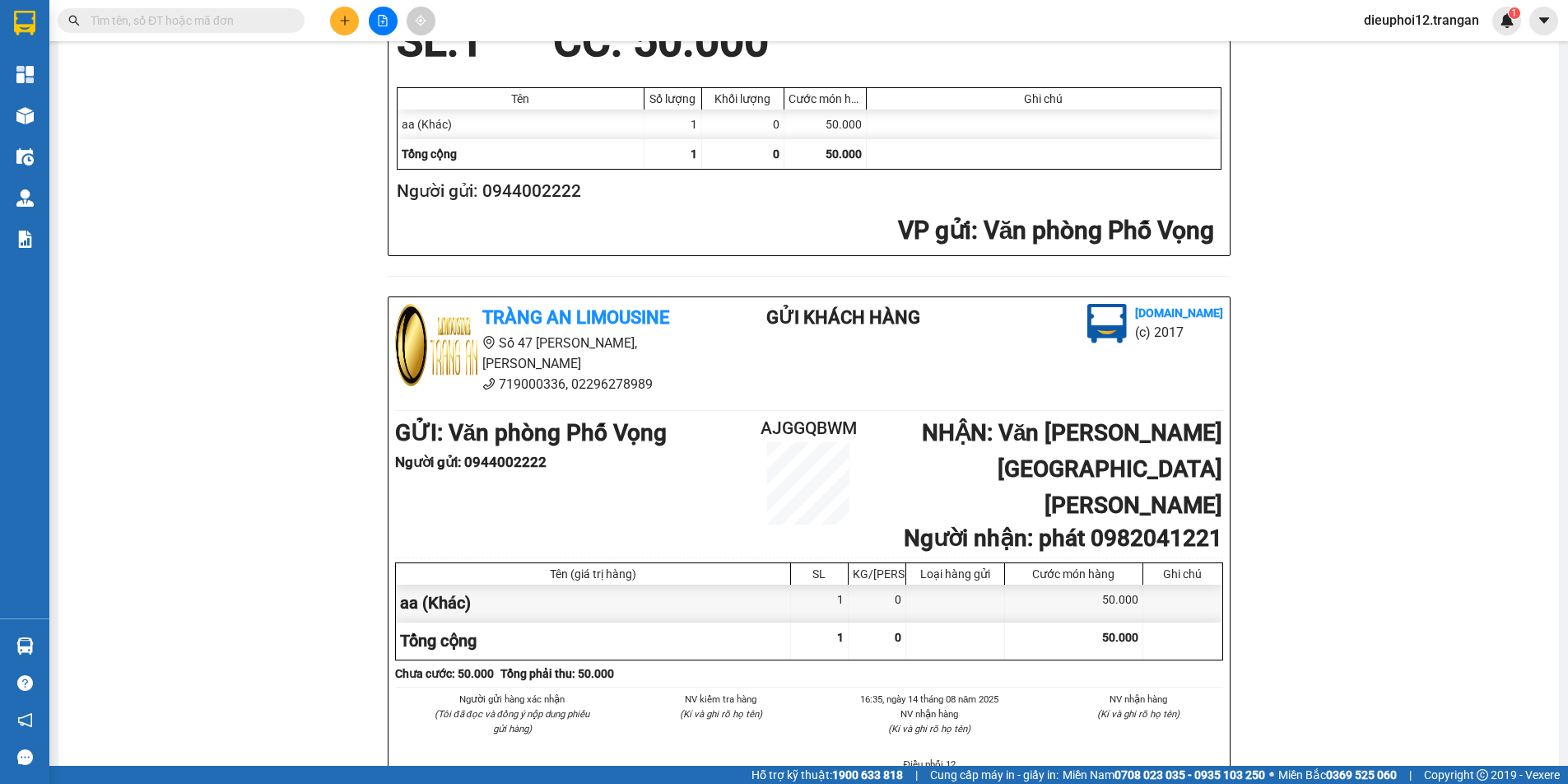
click at [354, 17] on button at bounding box center [344, 21] width 28 height 28
click at [385, 63] on div "Tạo đơn hàng" at bounding box center [409, 62] width 72 height 18
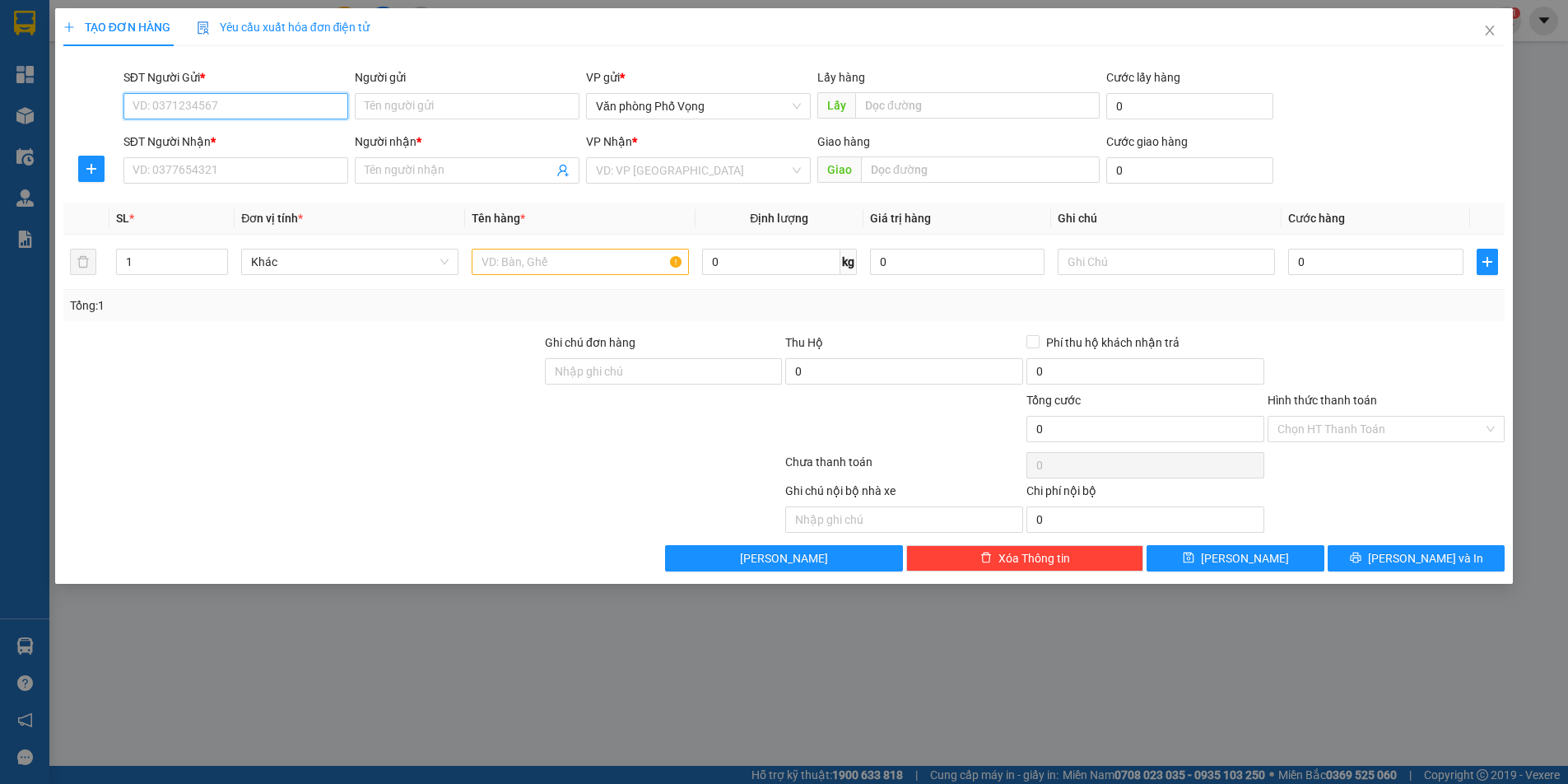
click at [147, 98] on input "SĐT Người Gửi *" at bounding box center [236, 106] width 225 height 27
type input "0915166396"
click at [212, 133] on div "0915166396" at bounding box center [236, 139] width 205 height 18
type input "0977510777"
type input "hương"
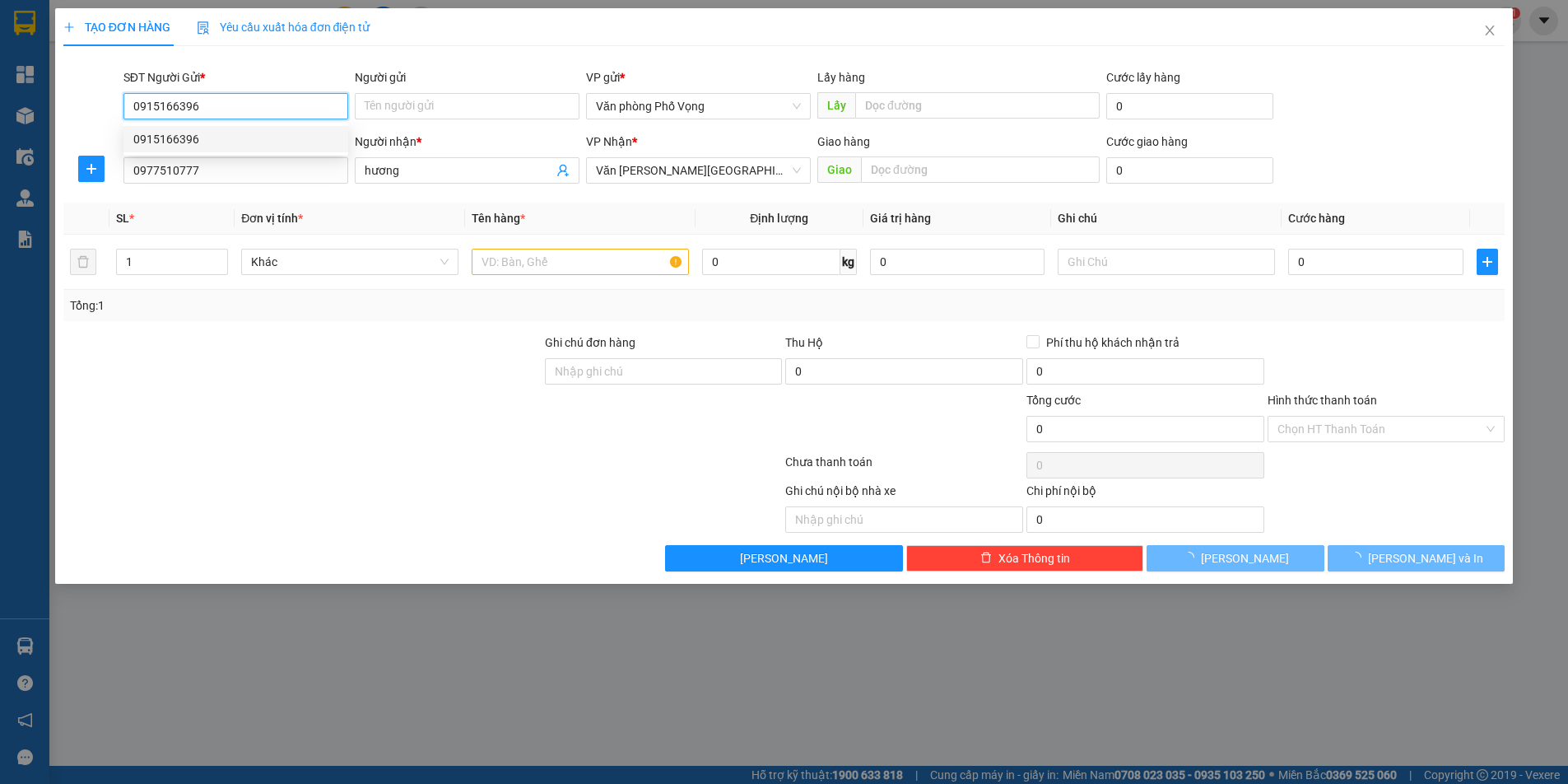
type input "200.000"
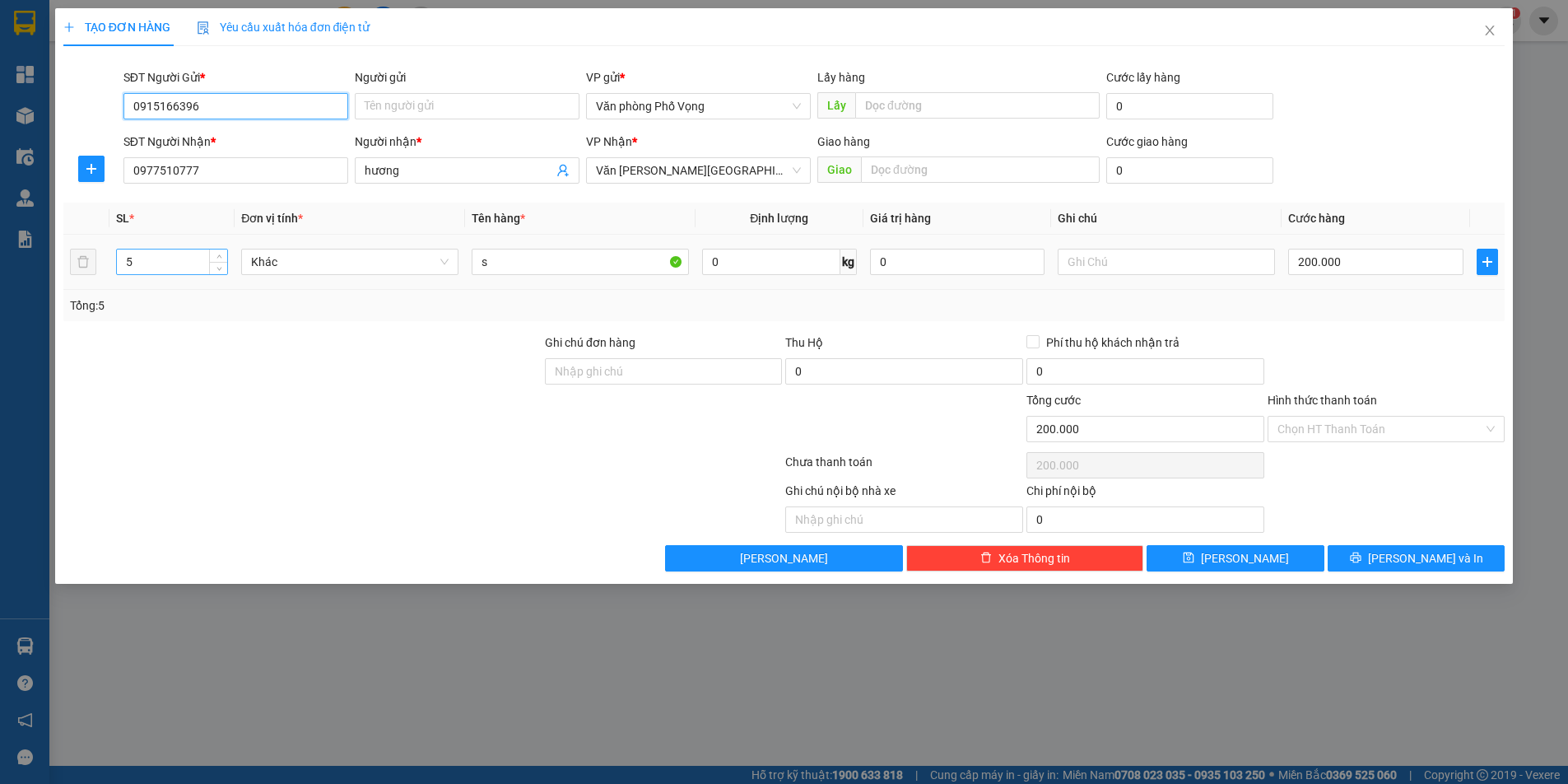
type input "0915166396"
click at [149, 262] on input "5" at bounding box center [172, 261] width 111 height 25
type input "1"
click at [236, 170] on input "0977510777" at bounding box center [236, 170] width 225 height 27
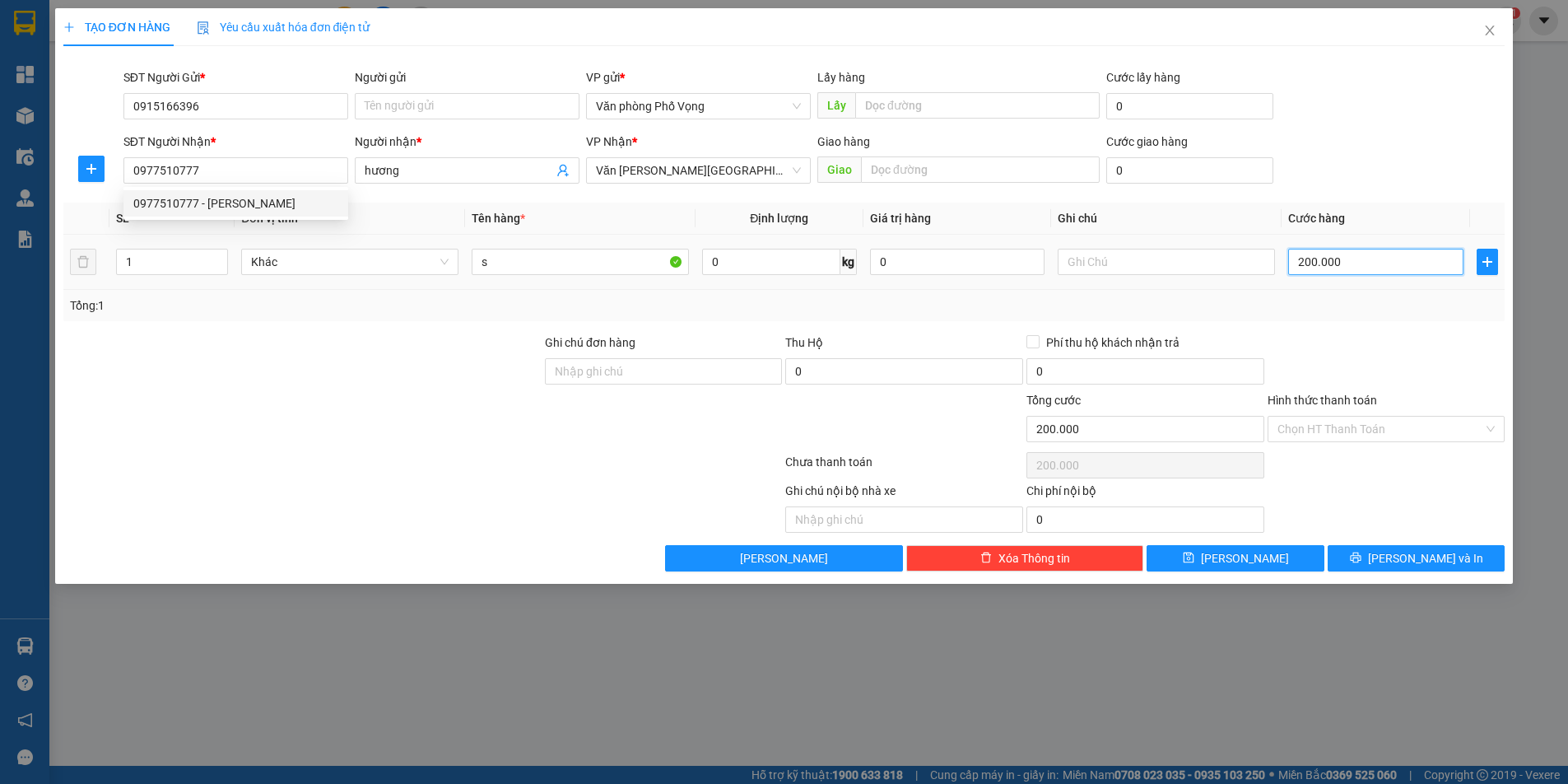
click at [1343, 267] on input "200.000" at bounding box center [1376, 261] width 176 height 27
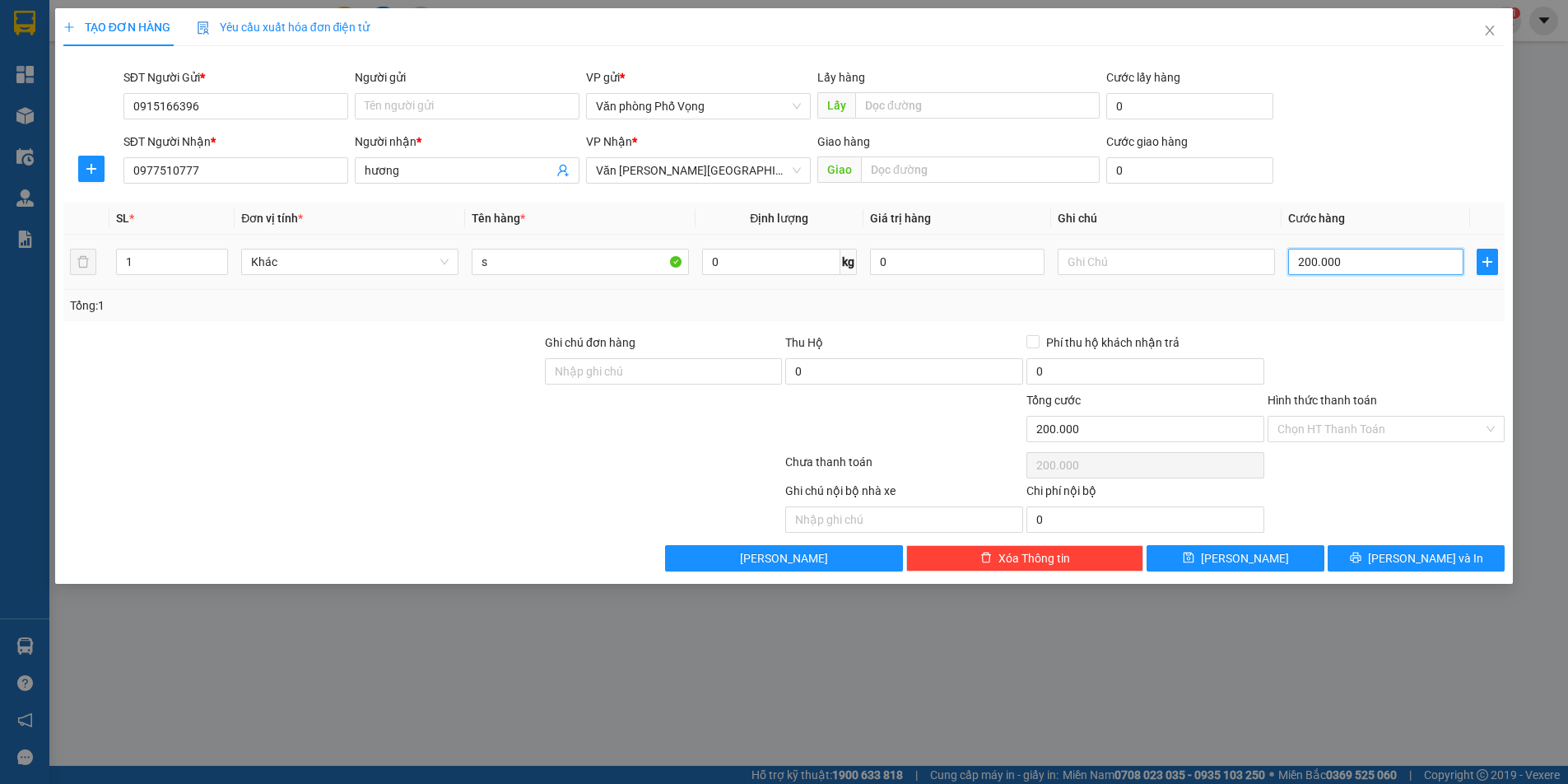
type input "3"
type input "30"
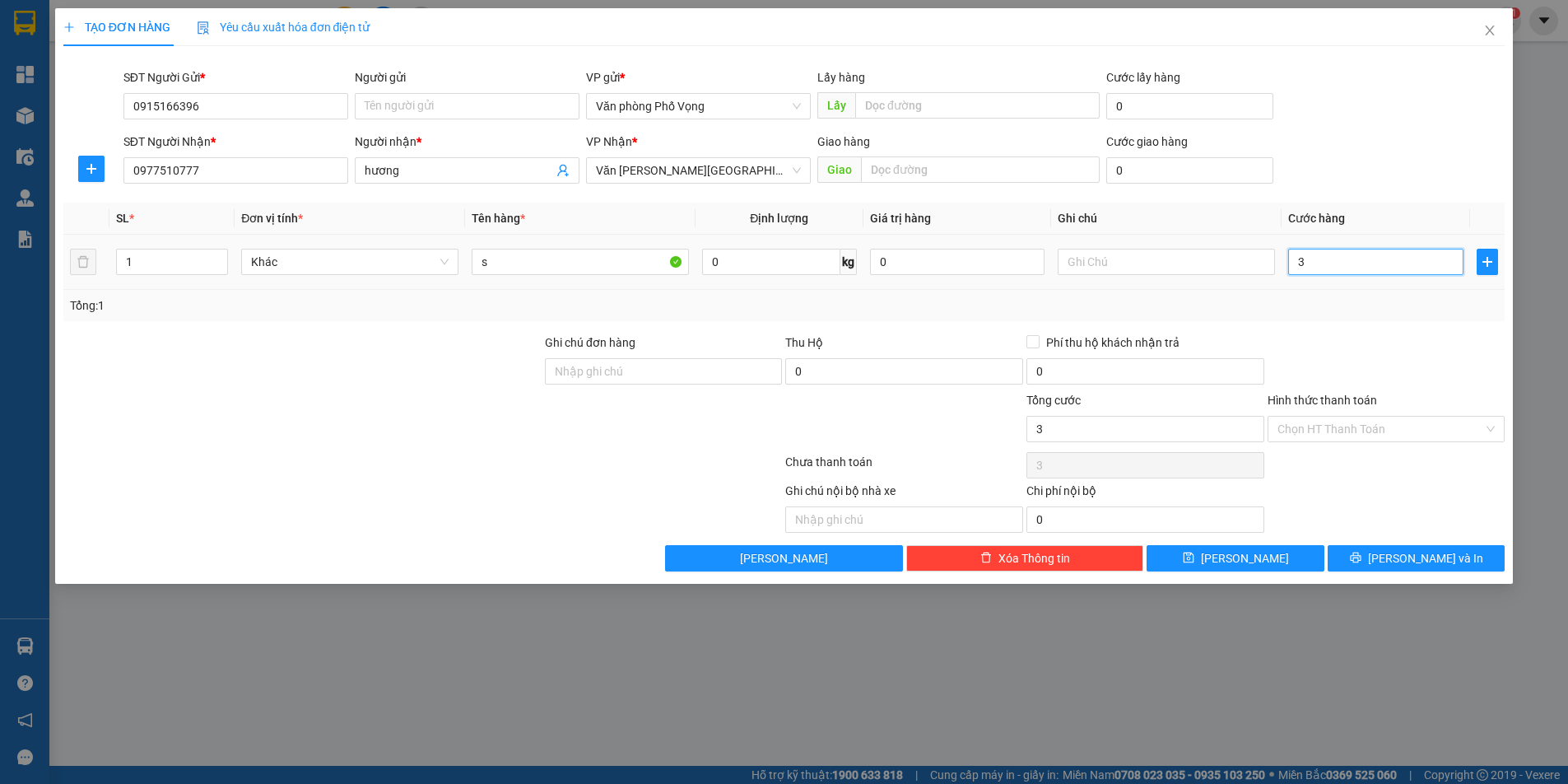
type input "30"
type input "300"
type input "3.000"
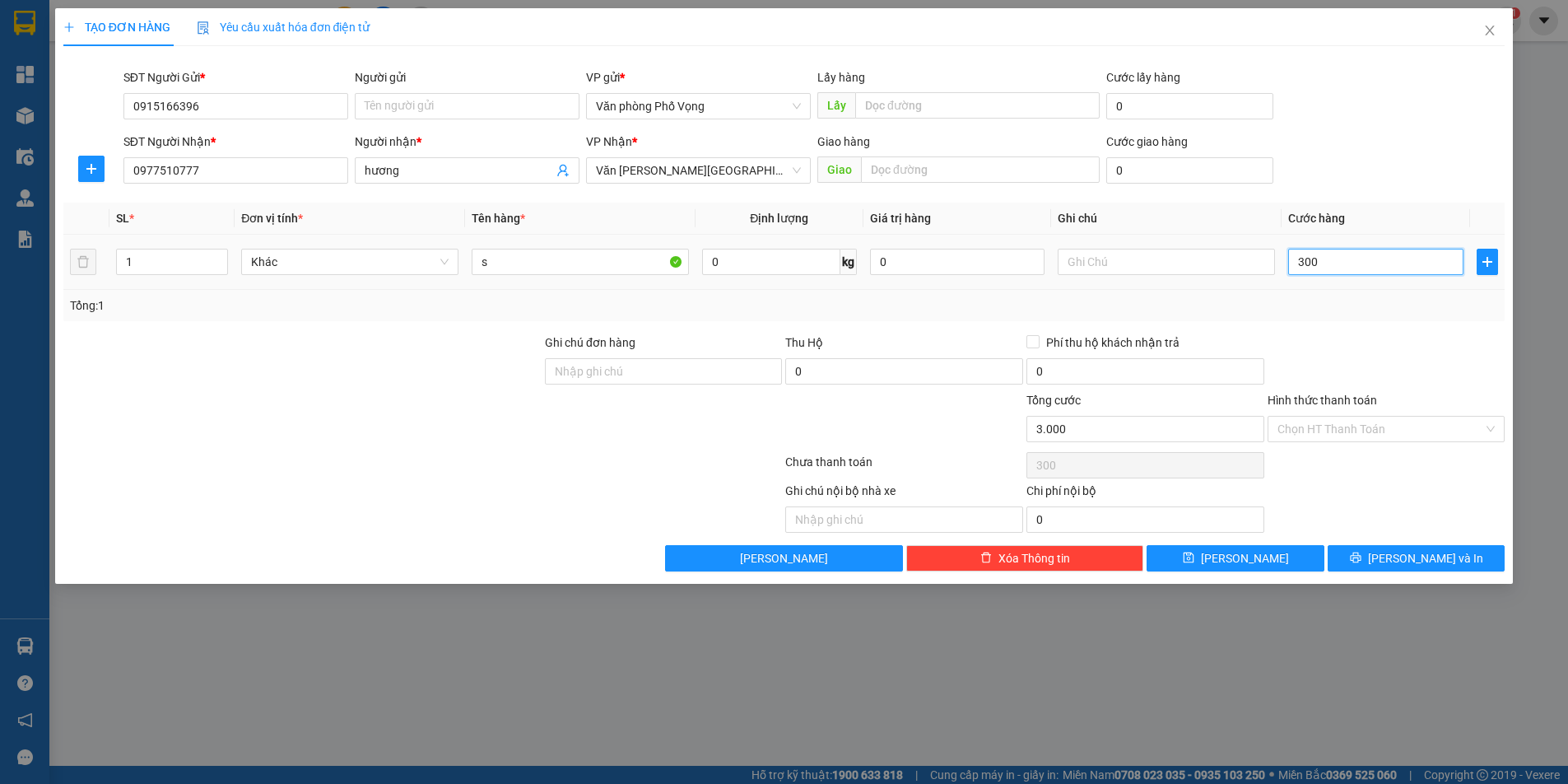
type input "3.000"
type input "30.000"
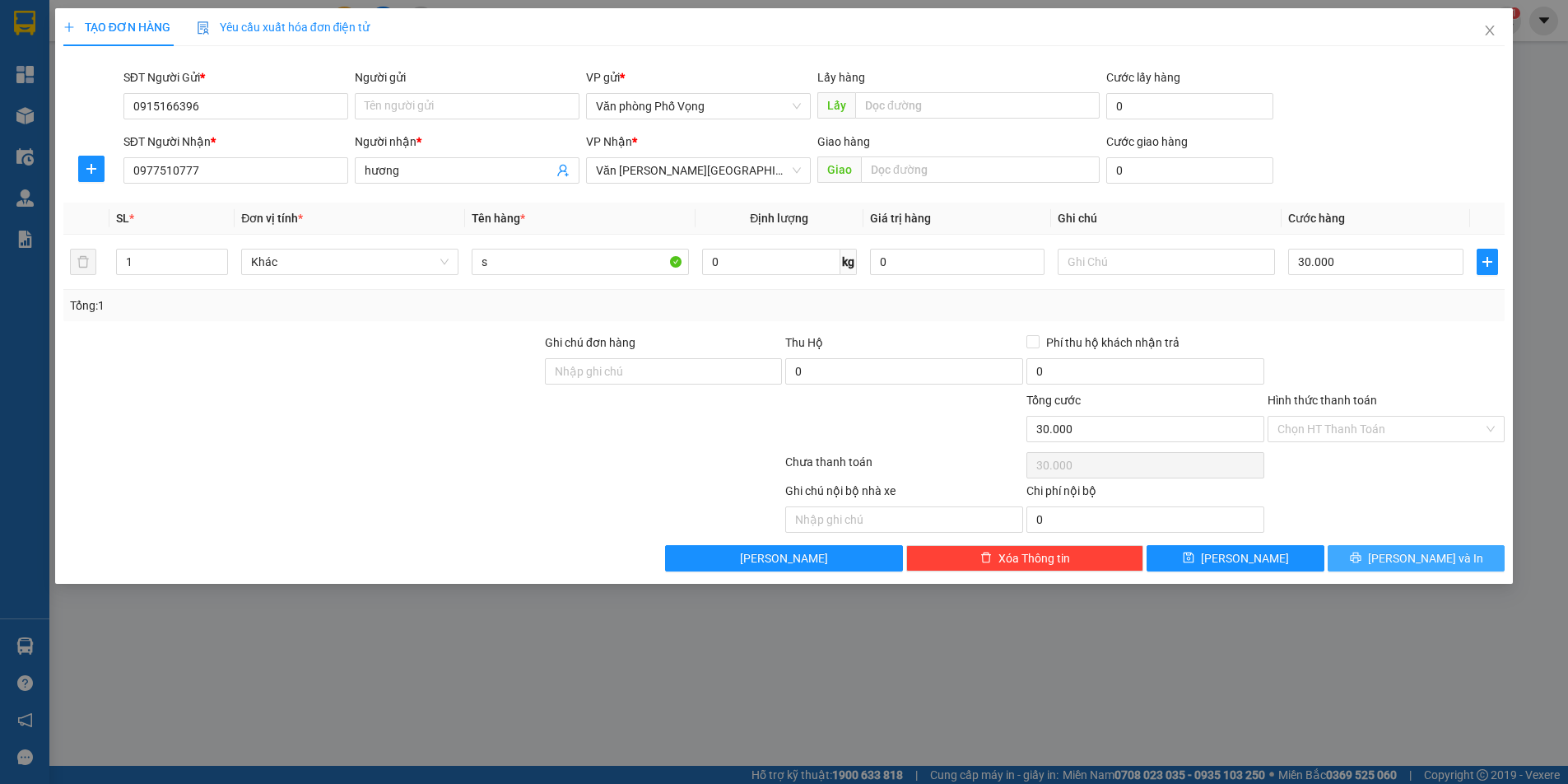
click at [1423, 560] on span "[PERSON_NAME] và In" at bounding box center [1425, 558] width 115 height 18
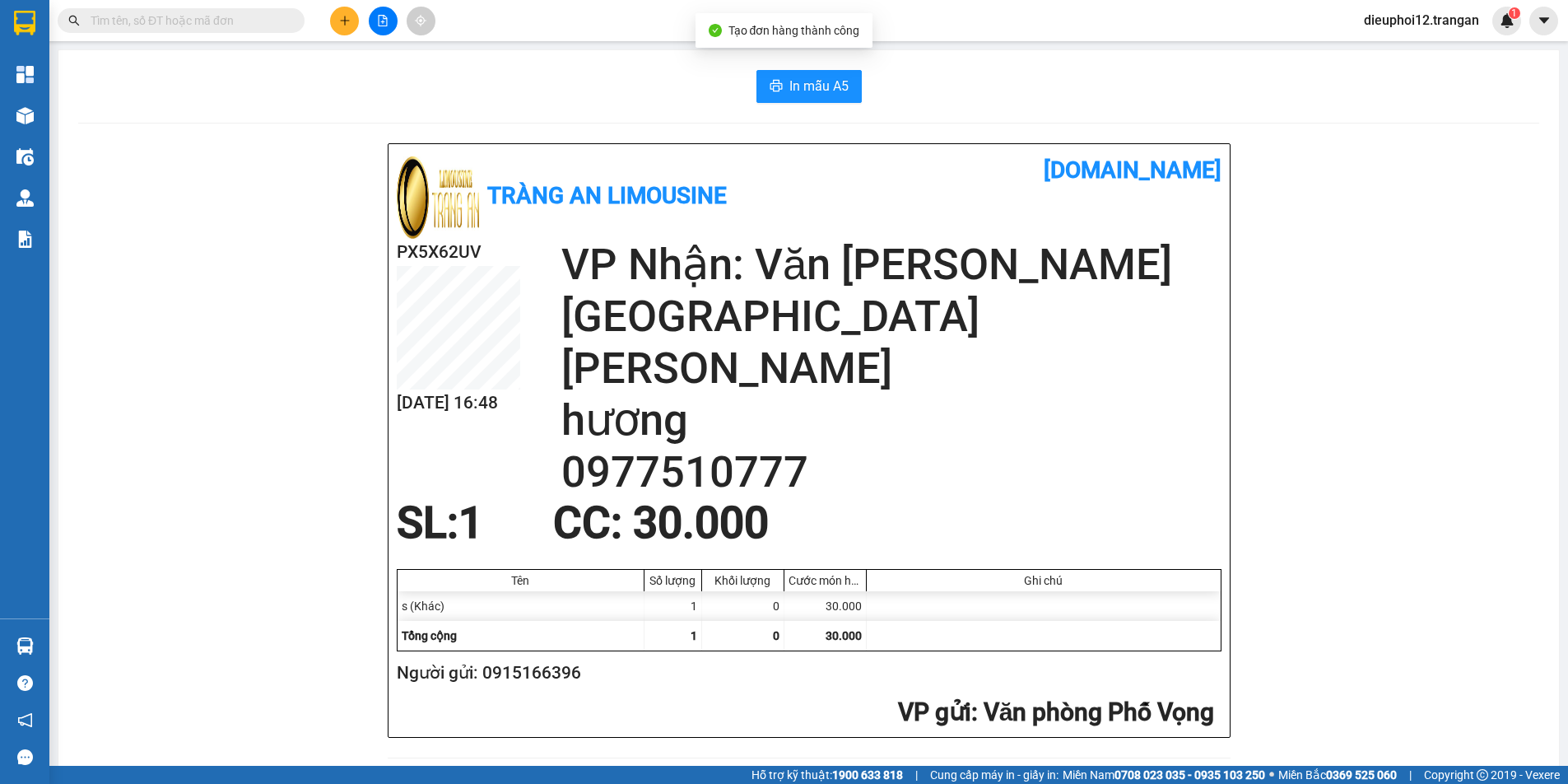
scroll to position [481, 0]
